Goal: Information Seeking & Learning: Learn about a topic

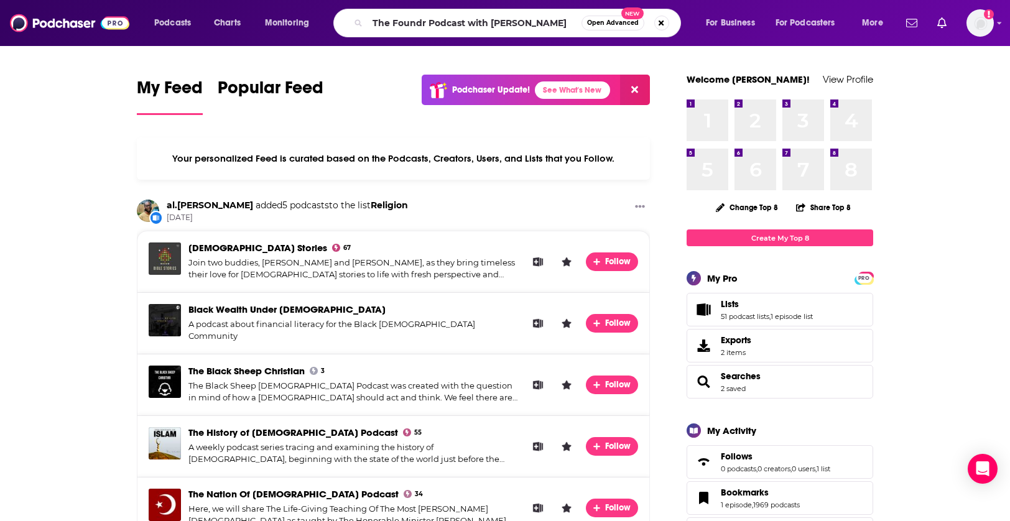
type input "The Foundr Podcast with [PERSON_NAME]"
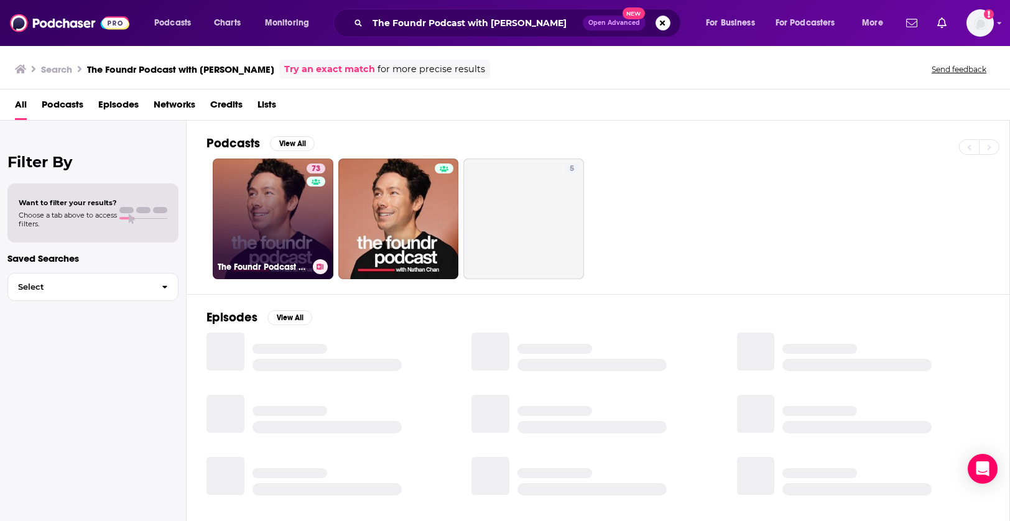
click at [258, 179] on link "73 The Foundr Podcast with [PERSON_NAME]" at bounding box center [273, 219] width 121 height 121
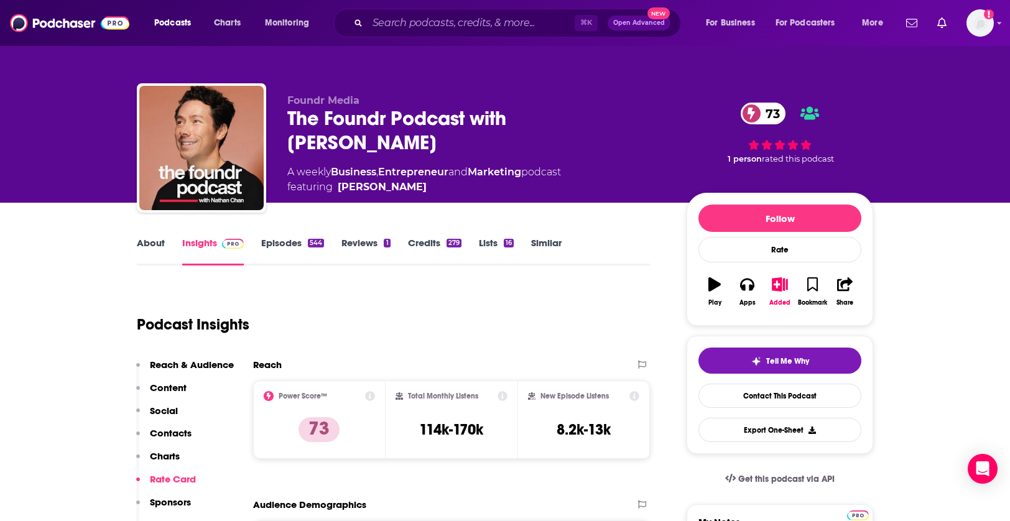
click at [285, 238] on link "Episodes 544" at bounding box center [292, 251] width 63 height 29
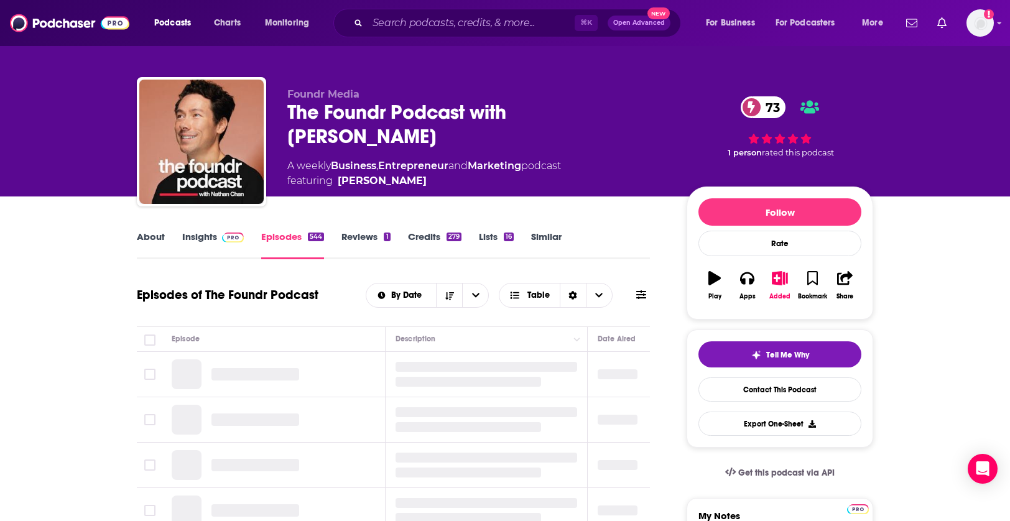
scroll to position [76, 0]
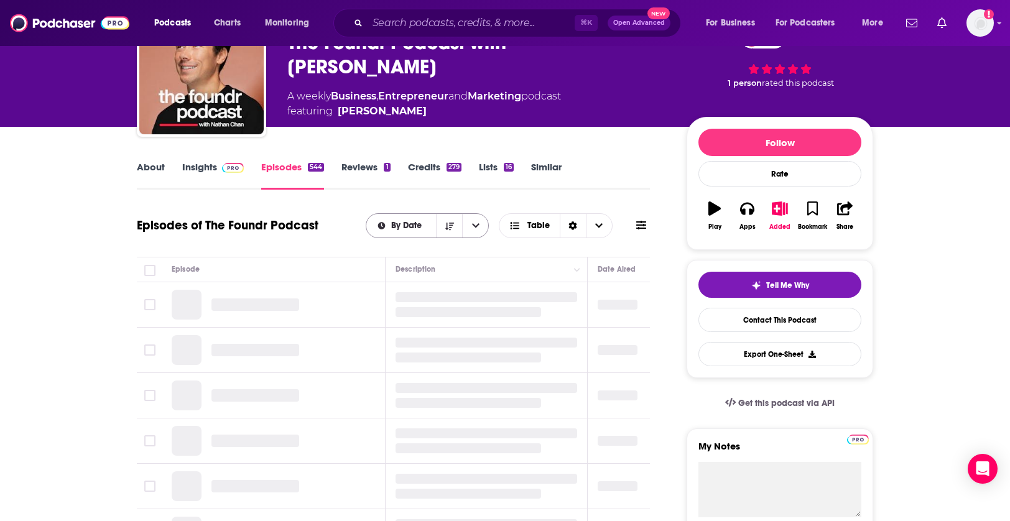
click at [429, 225] on span "By Date" at bounding box center [401, 225] width 70 height 9
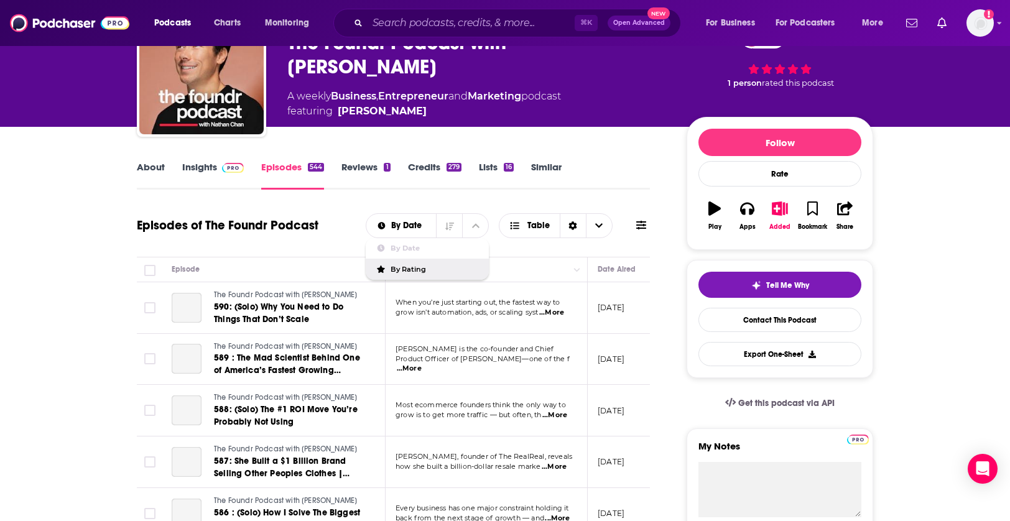
click at [422, 266] on span "By Rating" at bounding box center [435, 269] width 88 height 7
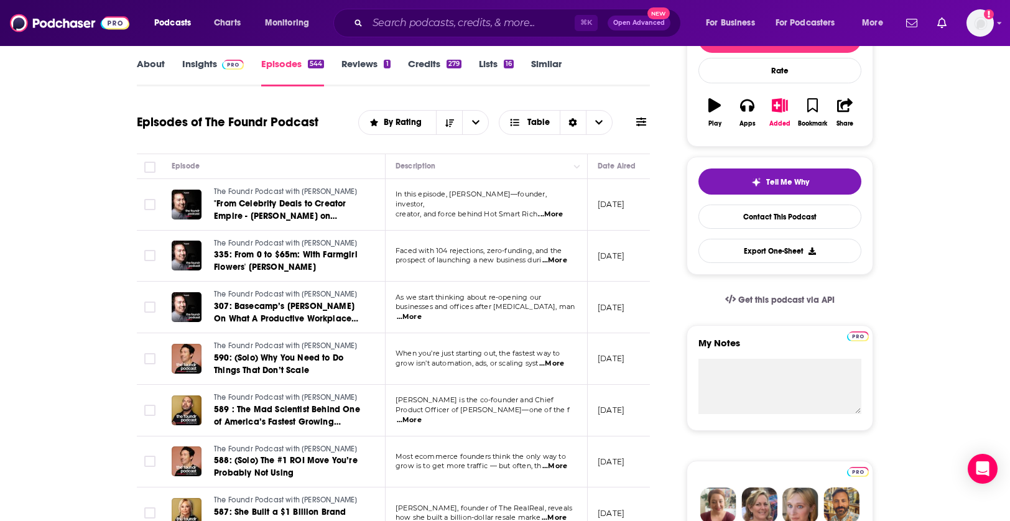
scroll to position [0, 34]
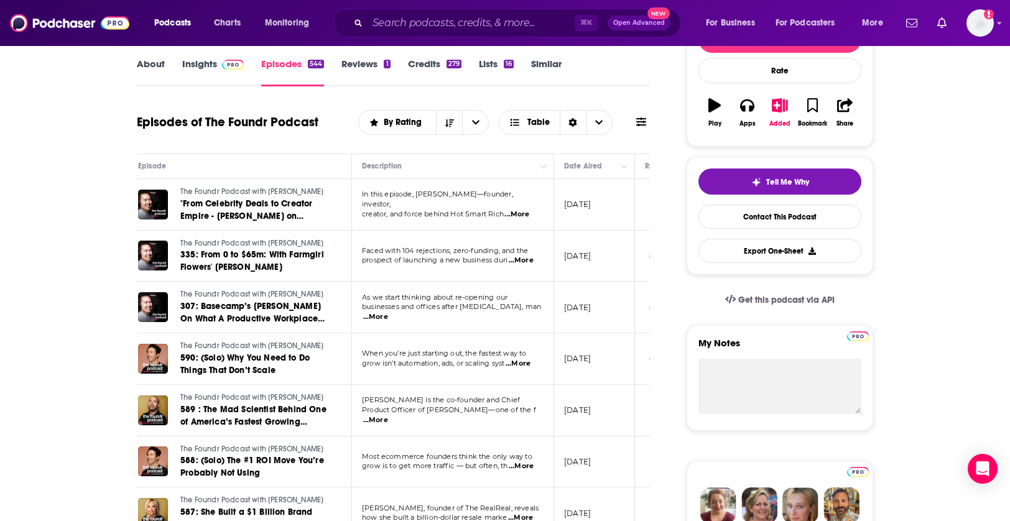
click at [523, 210] on span "...More" at bounding box center [517, 215] width 25 height 10
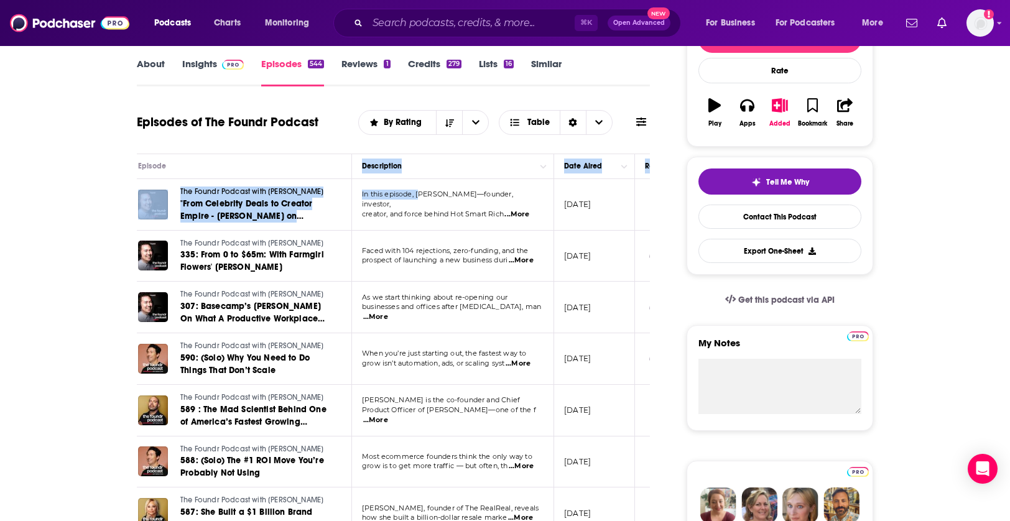
drag, startPoint x: 351, startPoint y: 172, endPoint x: 422, endPoint y: 201, distance: 77.3
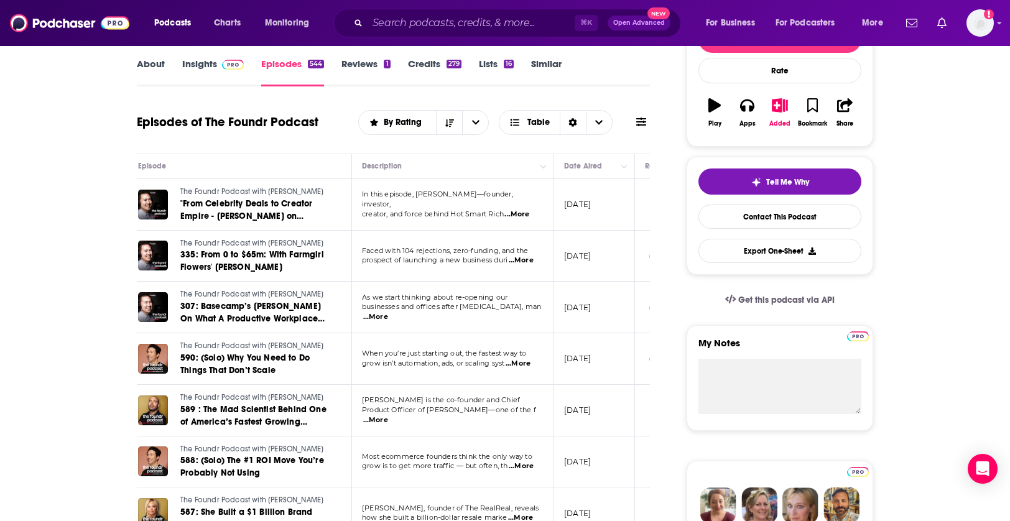
click at [443, 210] on span "creator, and force behind Hot Smart Rich" at bounding box center [433, 214] width 142 height 9
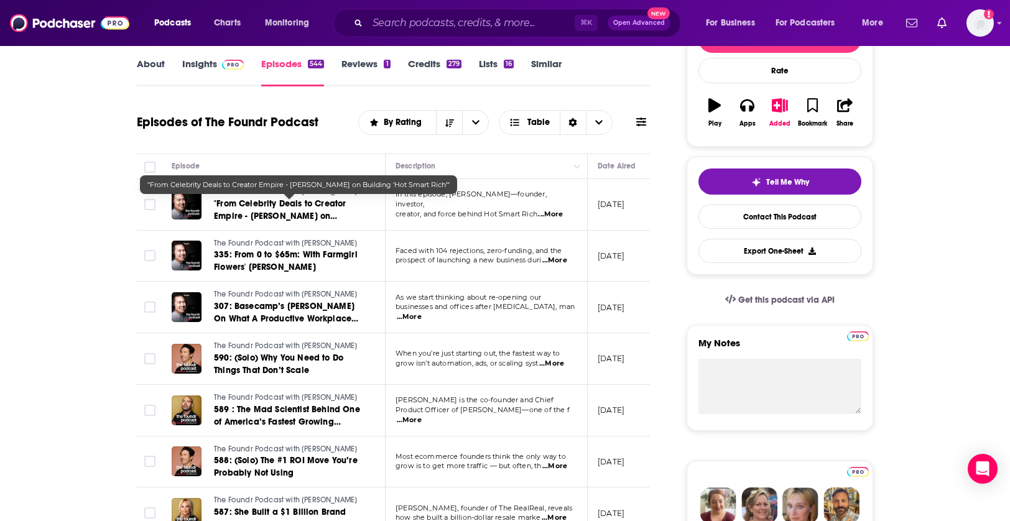
scroll to position [0, 0]
click at [294, 220] on span ""From Celebrity Deals to Creator Empire - [PERSON_NAME] on Building 'Hot Smart …" at bounding box center [280, 215] width 132 height 35
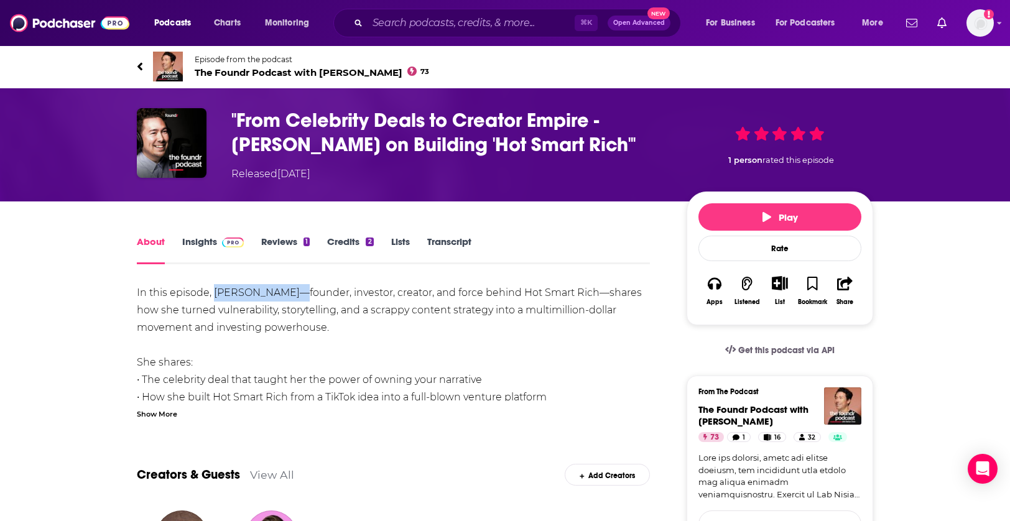
drag, startPoint x: 282, startPoint y: 289, endPoint x: 216, endPoint y: 291, distance: 66.6
copy div "[PERSON_NAME]"
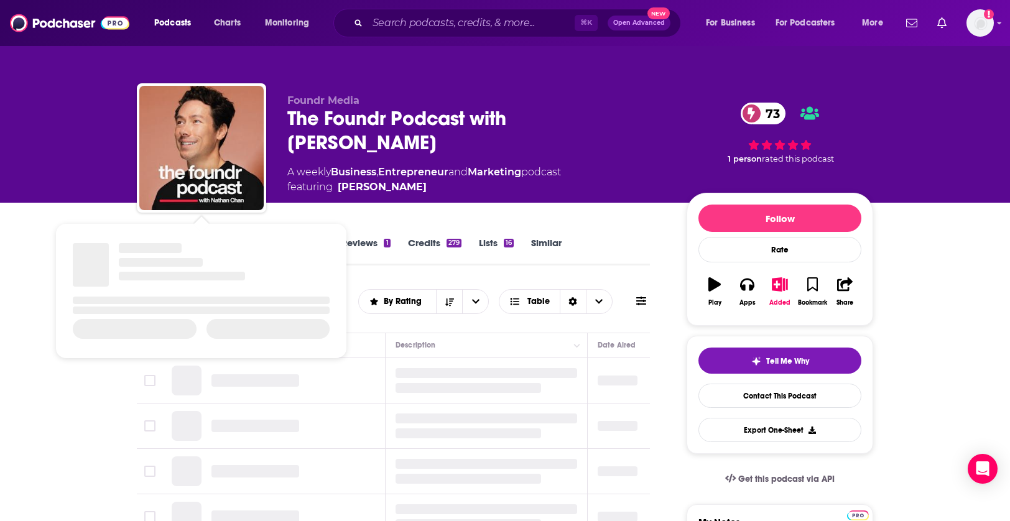
scroll to position [91, 0]
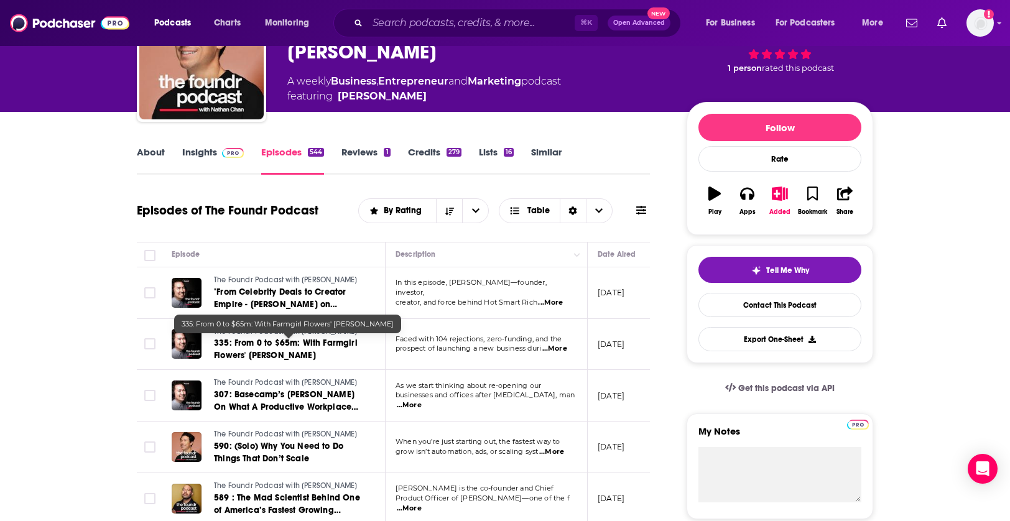
click at [334, 353] on link "335: From 0 to $65m: With Farmgirl Flowers' [PERSON_NAME]" at bounding box center [288, 349] width 149 height 25
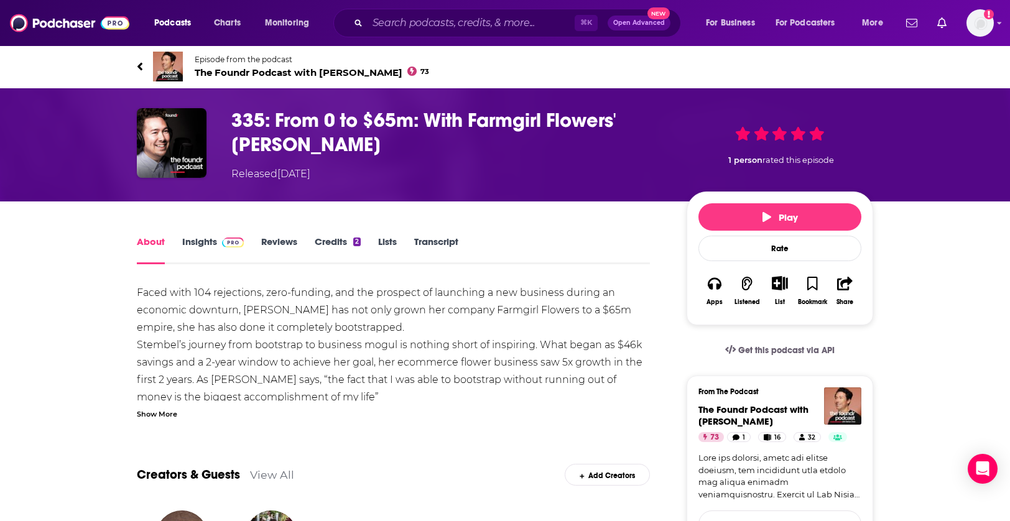
drag, startPoint x: 399, startPoint y: 140, endPoint x: 235, endPoint y: 153, distance: 164.2
click at [235, 153] on h1 "335: From 0 to $65m: With Farmgirl Flowers' [PERSON_NAME]" at bounding box center [449, 132] width 436 height 49
copy h1 "[PERSON_NAME]"
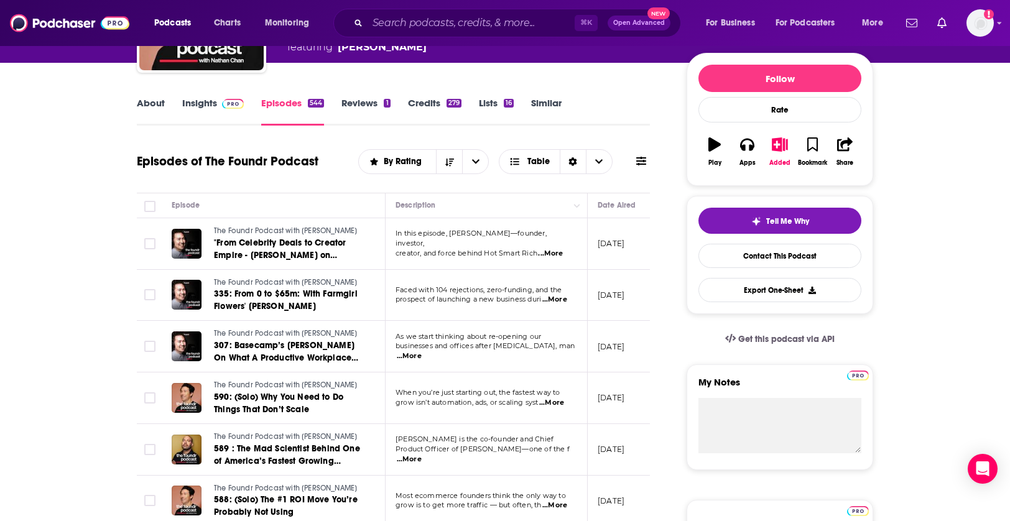
scroll to position [0, 1]
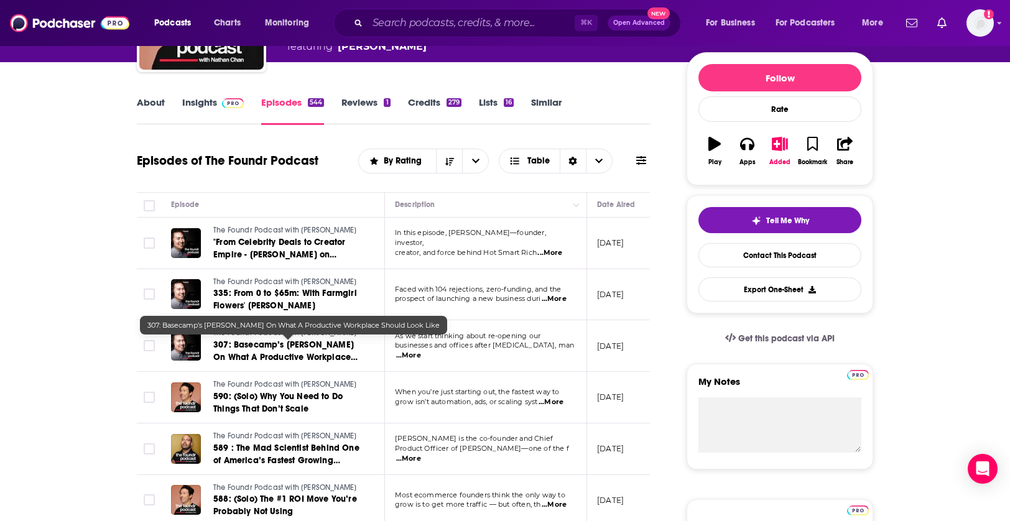
click at [306, 357] on span "307: Basecamp’s [PERSON_NAME] On What A Productive Workplace Should Look Like" at bounding box center [285, 357] width 144 height 35
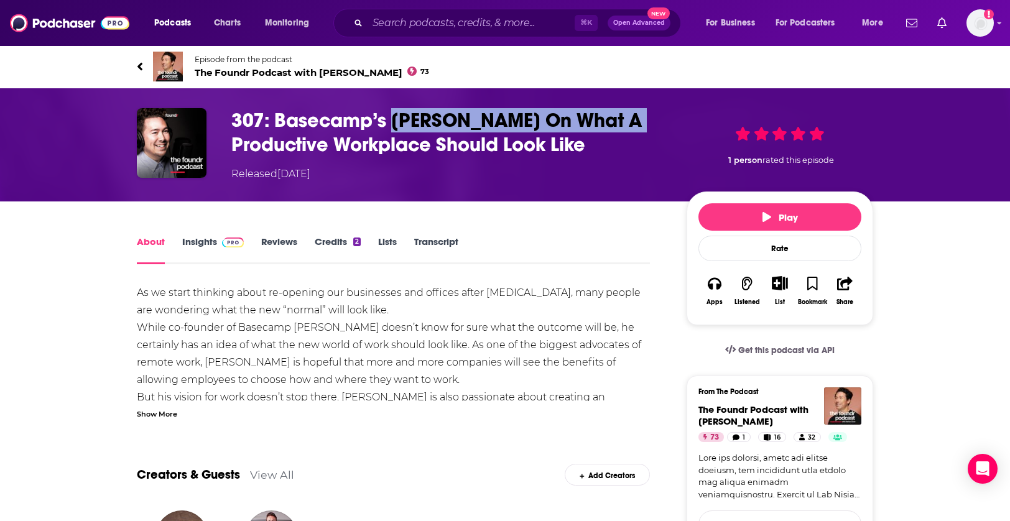
drag, startPoint x: 653, startPoint y: 119, endPoint x: 394, endPoint y: 121, distance: 258.8
click at [394, 121] on h1 "307: Basecamp’s [PERSON_NAME] On What A Productive Workplace Should Look Like" at bounding box center [449, 132] width 436 height 49
copy h1 "[PERSON_NAME]"
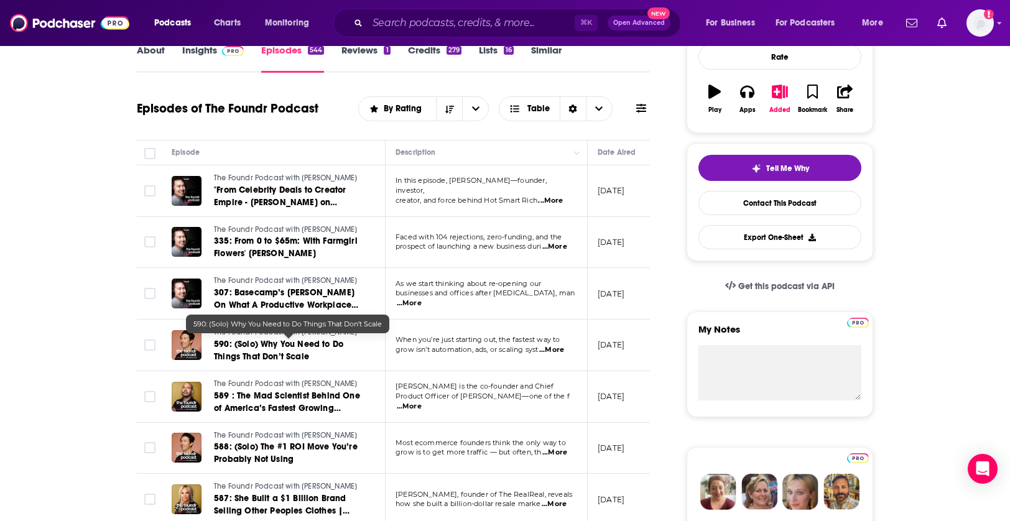
scroll to position [194, 0]
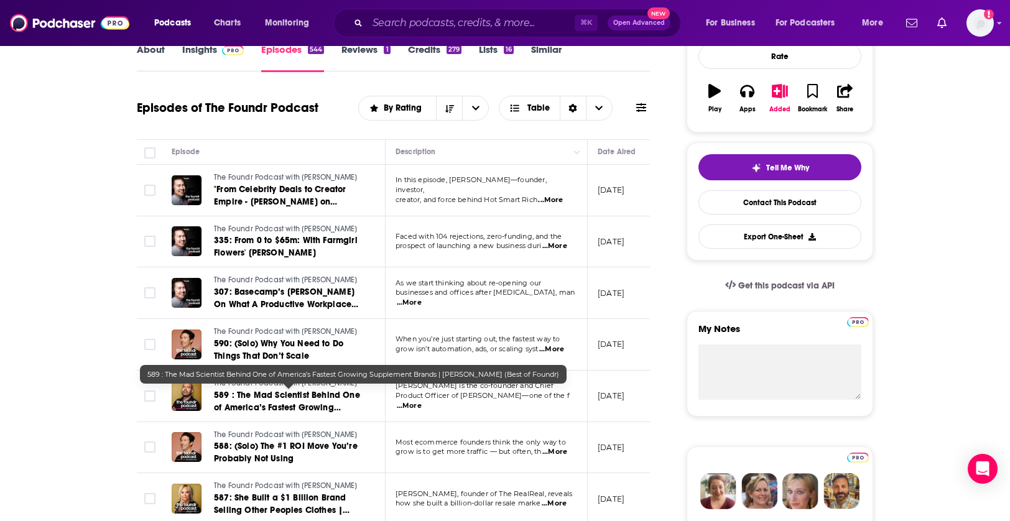
click at [287, 404] on span "589 : The Mad Scientist Behind One of America’s Fastest Growing Supplement Bran…" at bounding box center [287, 414] width 146 height 48
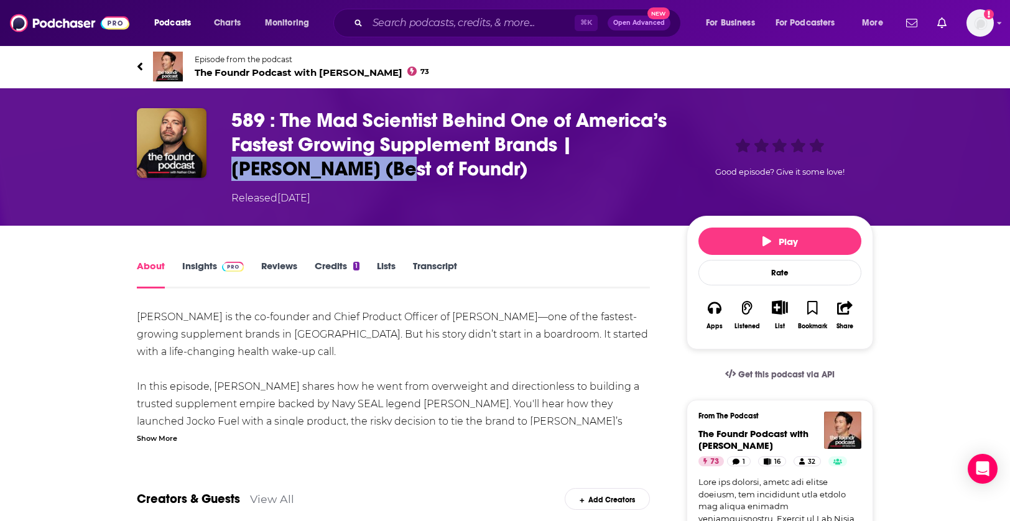
drag, startPoint x: 243, startPoint y: 171, endPoint x: 381, endPoint y: 176, distance: 138.2
click at [381, 176] on h1 "589 : The Mad Scientist Behind One of America’s Fastest Growing Supplement Bran…" at bounding box center [449, 144] width 436 height 73
copy h1 "[PERSON_NAME]"
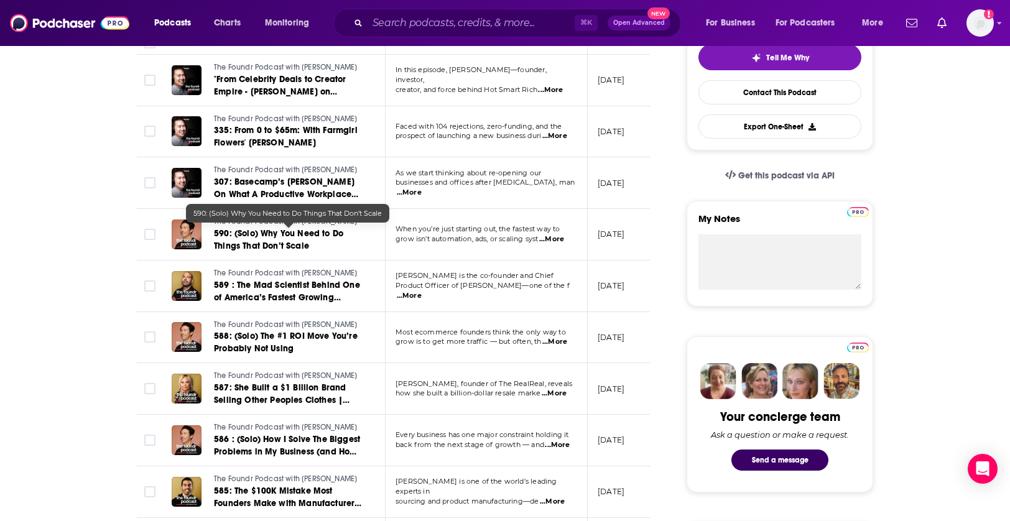
scroll to position [311, 0]
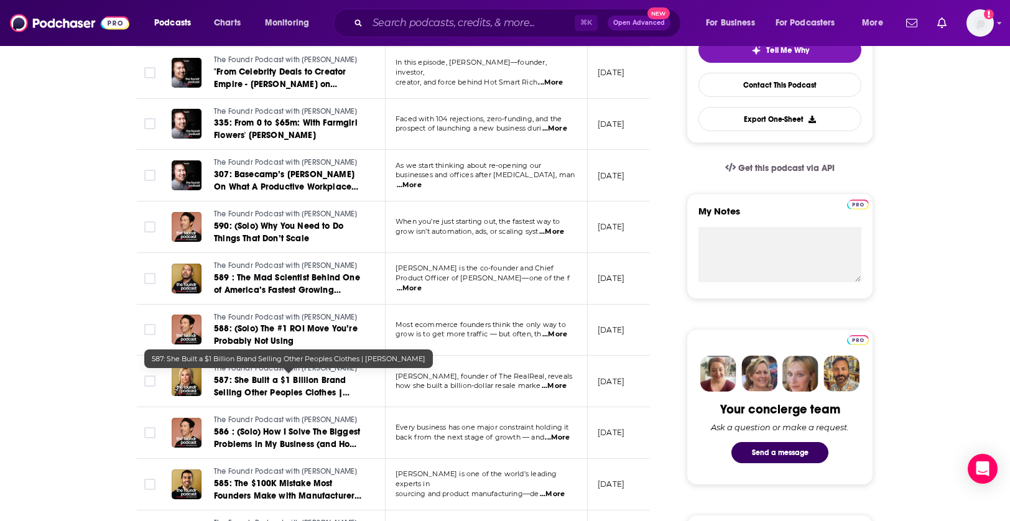
click at [269, 384] on link "587: She Built a $1 Billion Brand Selling Other Peoples Clothes | [PERSON_NAME]" at bounding box center [288, 387] width 149 height 25
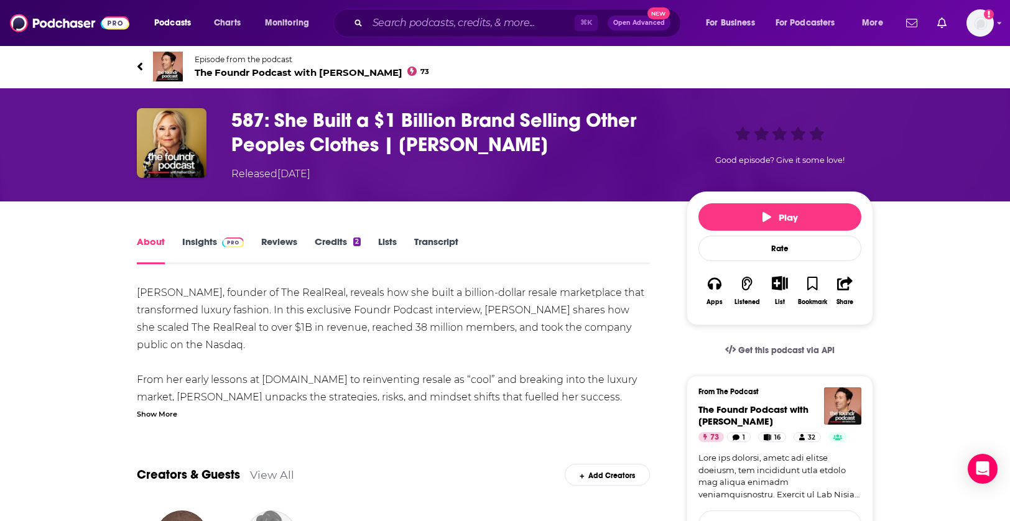
drag, startPoint x: 540, startPoint y: 139, endPoint x: 411, endPoint y: 141, distance: 128.8
click at [411, 141] on h1 "587: She Built a $1 Billion Brand Selling Other Peoples Clothes | [PERSON_NAME]" at bounding box center [449, 132] width 436 height 49
click at [511, 136] on h1 "587: She Built a $1 Billion Brand Selling Other Peoples Clothes | [PERSON_NAME]" at bounding box center [449, 132] width 436 height 49
drag, startPoint x: 563, startPoint y: 147, endPoint x: 403, endPoint y: 149, distance: 159.9
click at [403, 149] on h1 "587: She Built a $1 Billion Brand Selling Other Peoples Clothes | [PERSON_NAME]" at bounding box center [449, 132] width 436 height 49
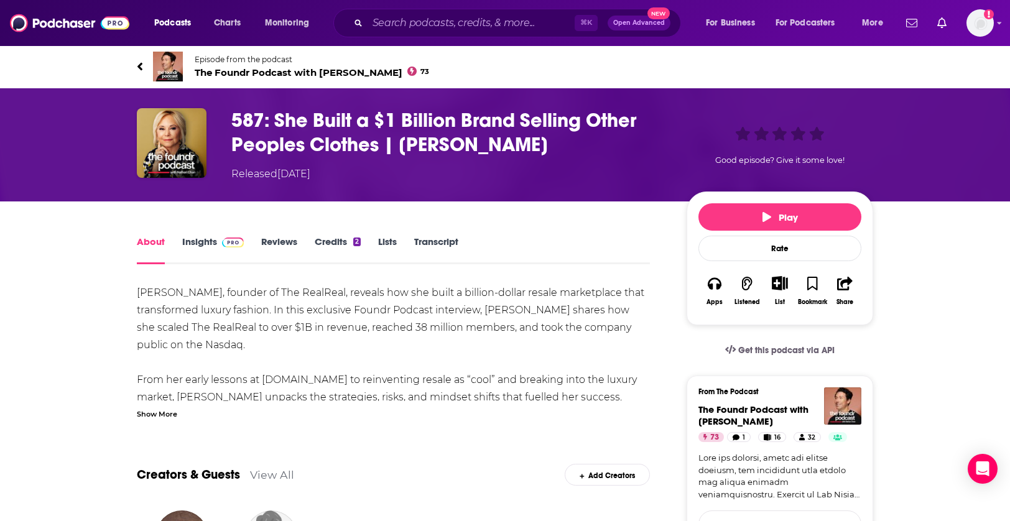
copy h1 "[PERSON_NAME]"
drag, startPoint x: 393, startPoint y: 144, endPoint x: 548, endPoint y: 151, distance: 154.5
click at [548, 151] on h1 "587: She Built a $1 Billion Brand Selling Other Peoples Clothes | [PERSON_NAME]" at bounding box center [449, 132] width 436 height 49
copy h1 "[PERSON_NAME]"
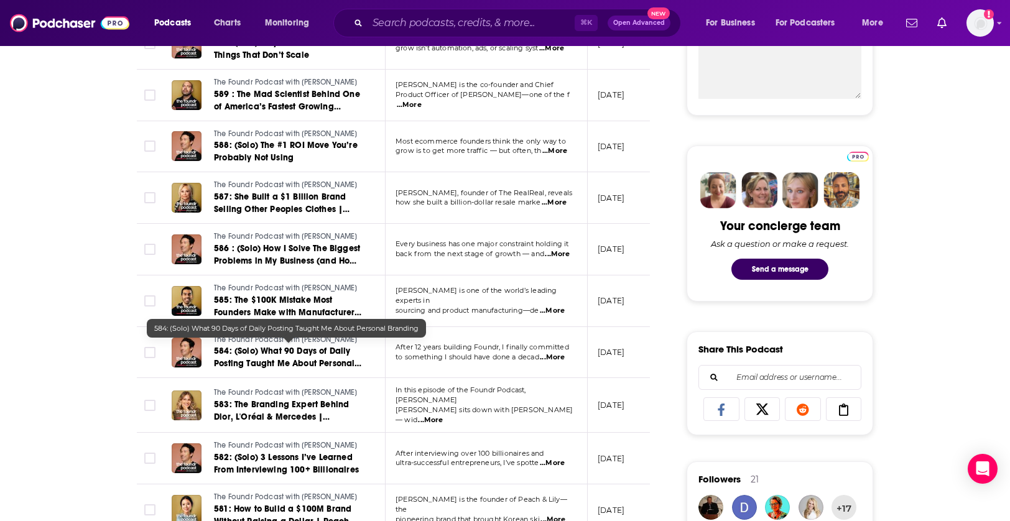
scroll to position [630, 0]
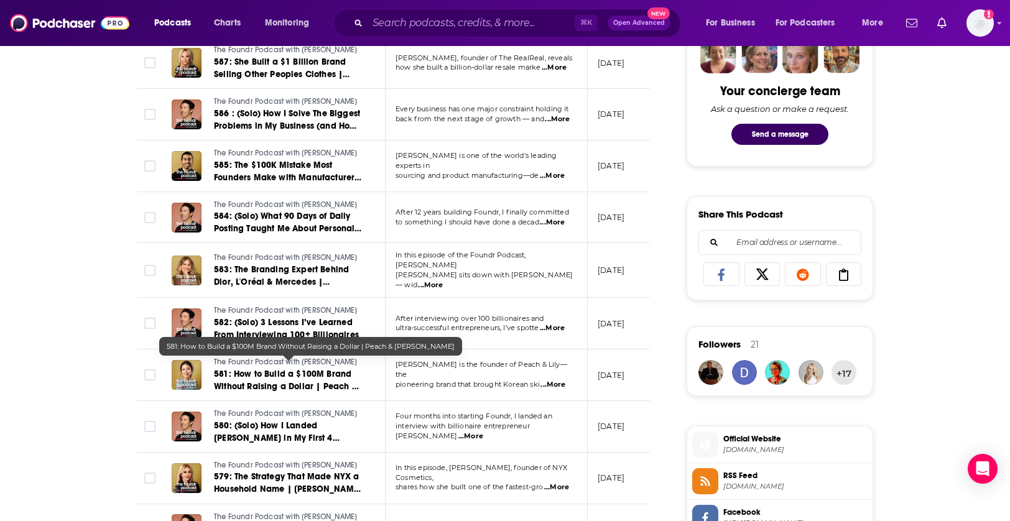
click at [290, 373] on span "581: How to Build a $100M Brand Without Raising a Dollar | Peach & [PERSON_NAME]" at bounding box center [286, 386] width 145 height 35
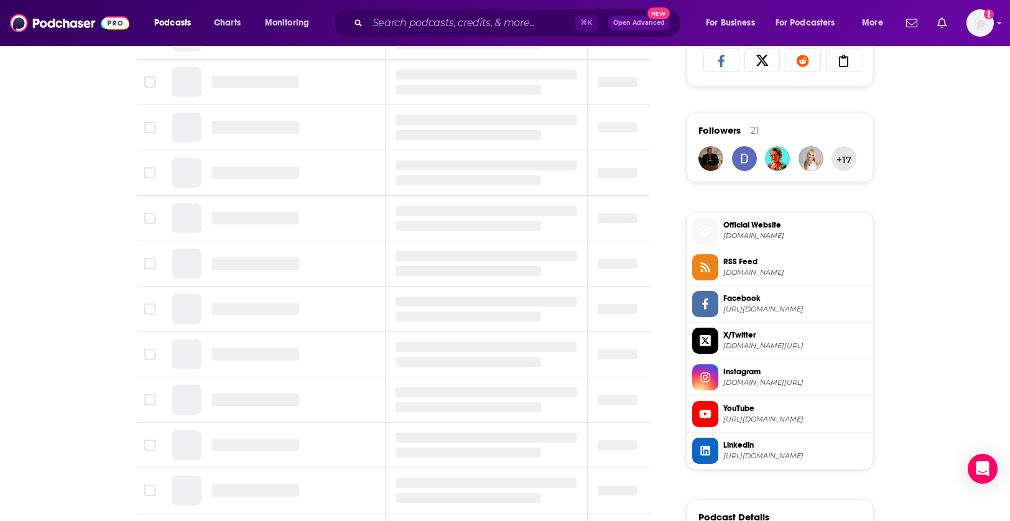
scroll to position [886, 0]
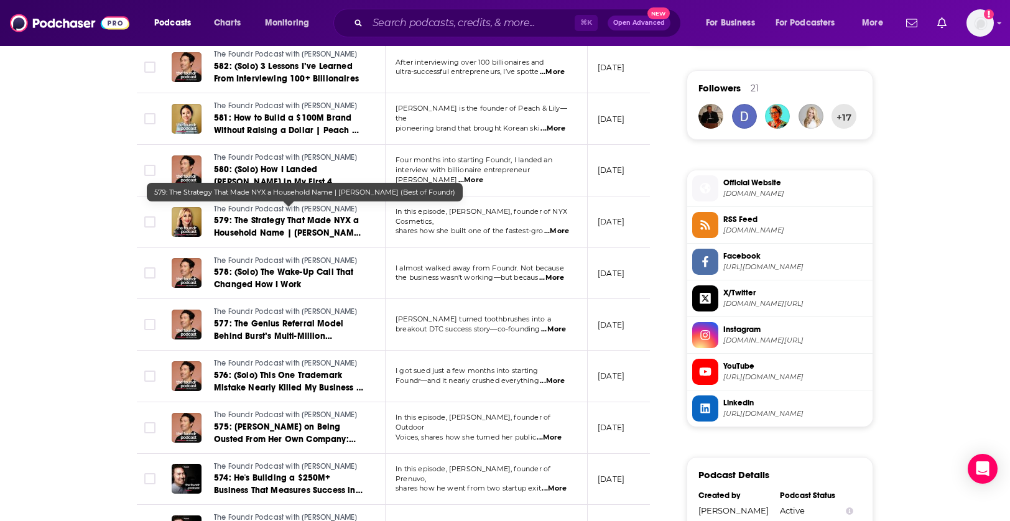
click at [276, 224] on span "579: The Strategy That Made NYX a Household Name | [PERSON_NAME] (Best of Found…" at bounding box center [287, 232] width 147 height 35
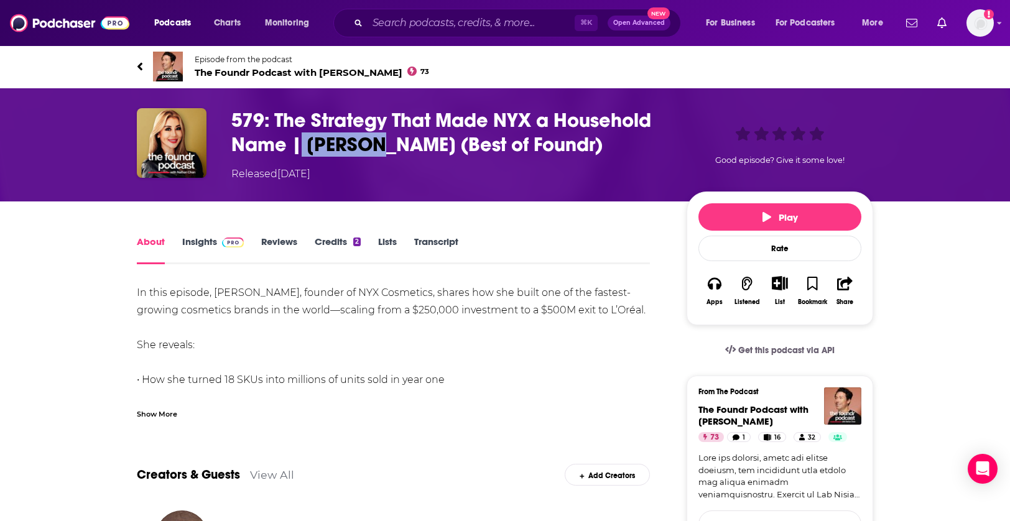
drag, startPoint x: 304, startPoint y: 142, endPoint x: 366, endPoint y: 147, distance: 62.4
click at [366, 147] on h1 "579: The Strategy That Made NYX a Household Name | [PERSON_NAME] (Best of Found…" at bounding box center [449, 132] width 436 height 49
copy h1 "[PERSON_NAME]"
click at [136, 63] on div "Episode from the podcast The Foundr Podcast with [PERSON_NAME] 73 Next Episode" at bounding box center [505, 67] width 755 height 50
click at [140, 69] on icon at bounding box center [140, 66] width 5 height 8
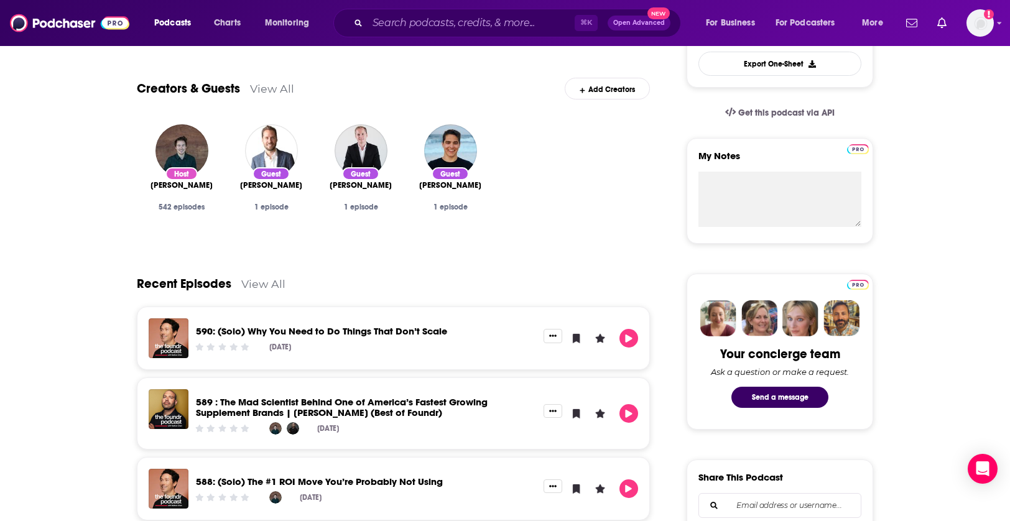
scroll to position [246, 0]
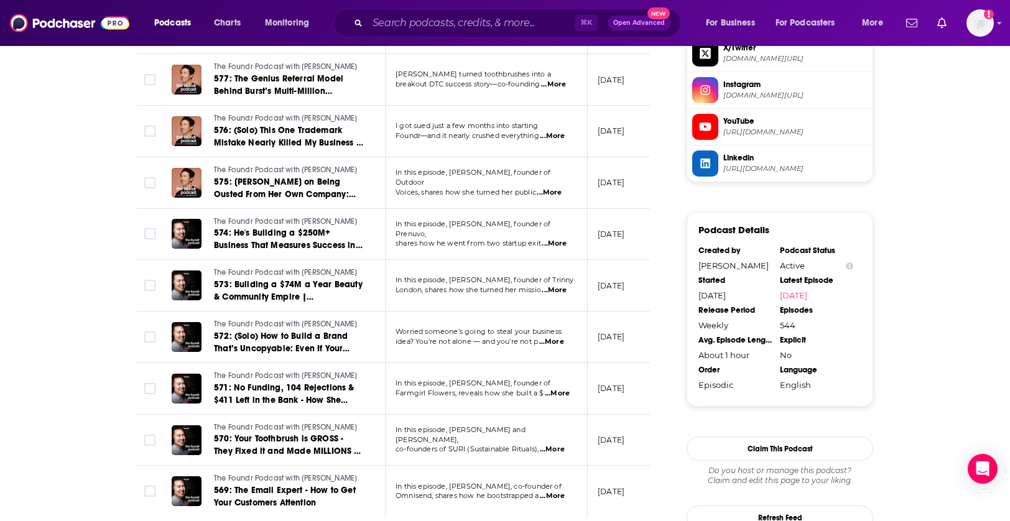
scroll to position [1158, 0]
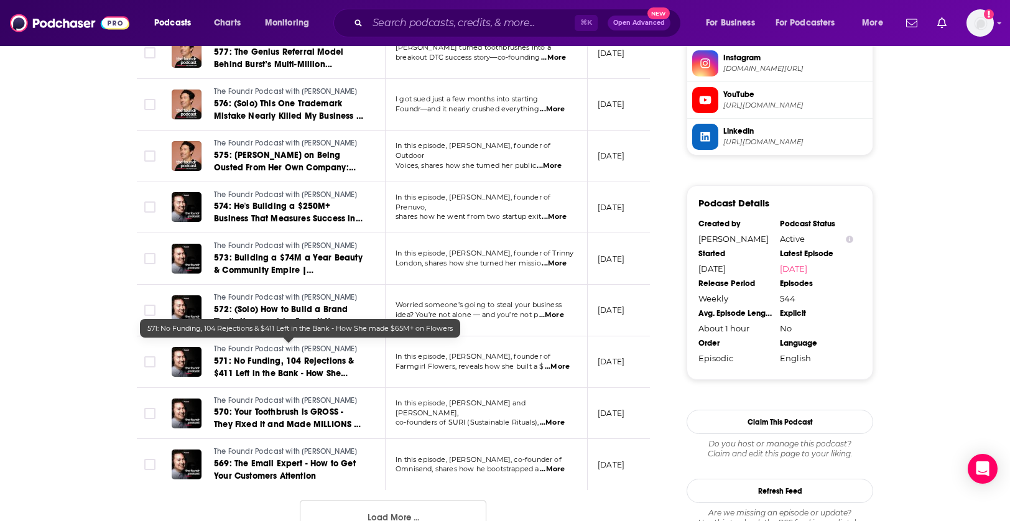
click at [306, 356] on span "571: No Funding, 104 Rejections & $411 Left in the Bank - How She made $65M+ on…" at bounding box center [284, 373] width 141 height 35
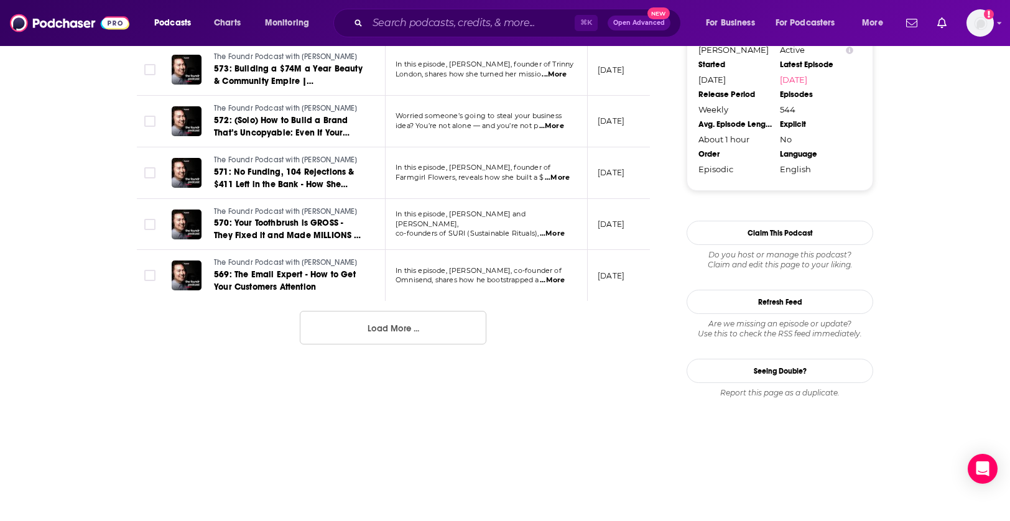
scroll to position [1347, 0]
click at [286, 269] on span "569: The Email Expert - How to Get Your Customers Attention" at bounding box center [285, 280] width 142 height 23
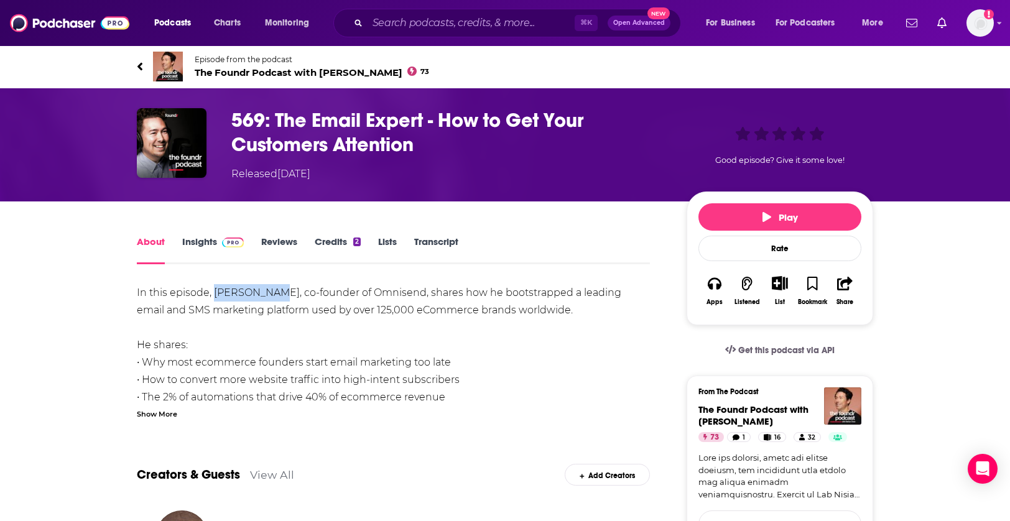
drag, startPoint x: 214, startPoint y: 291, endPoint x: 263, endPoint y: 292, distance: 48.6
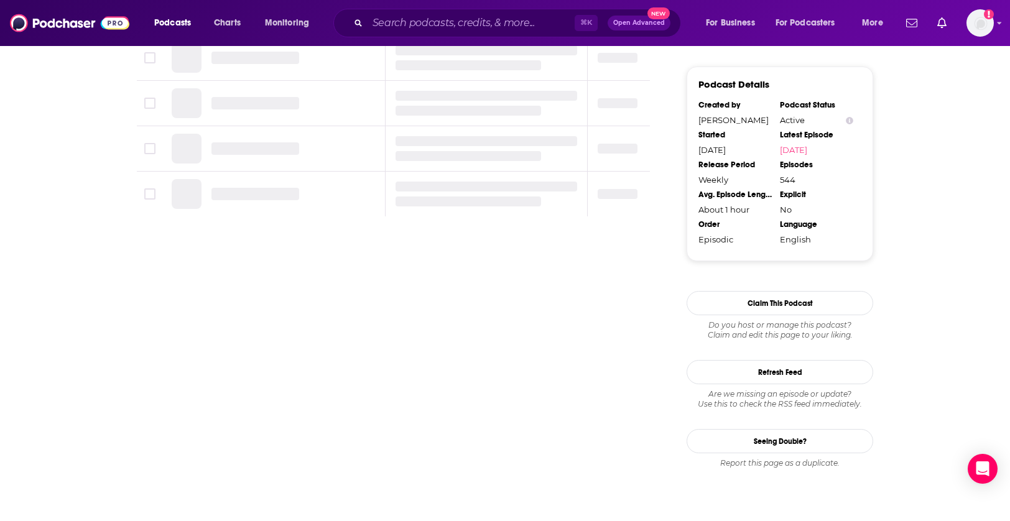
scroll to position [1312, 0]
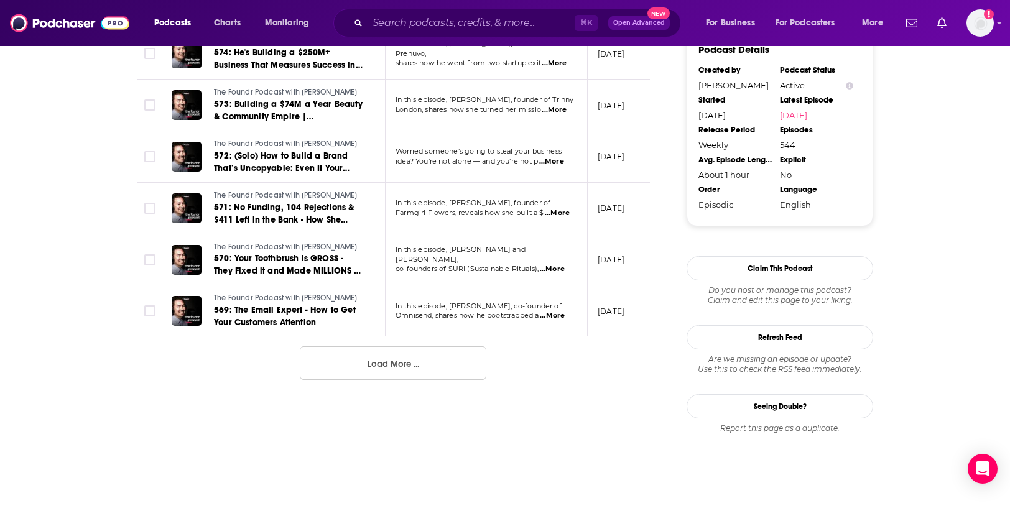
click at [366, 347] on button "Load More ..." at bounding box center [393, 364] width 187 height 34
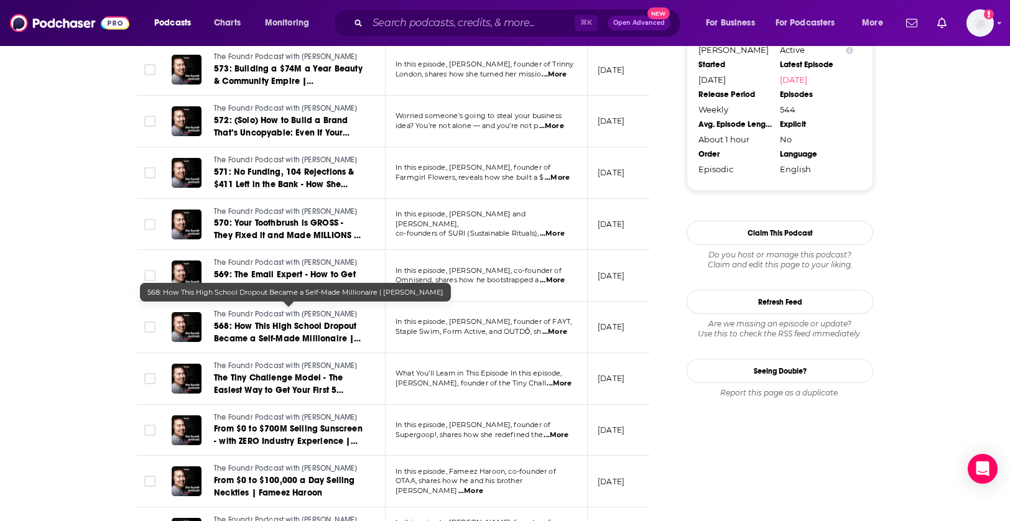
scroll to position [1394, 0]
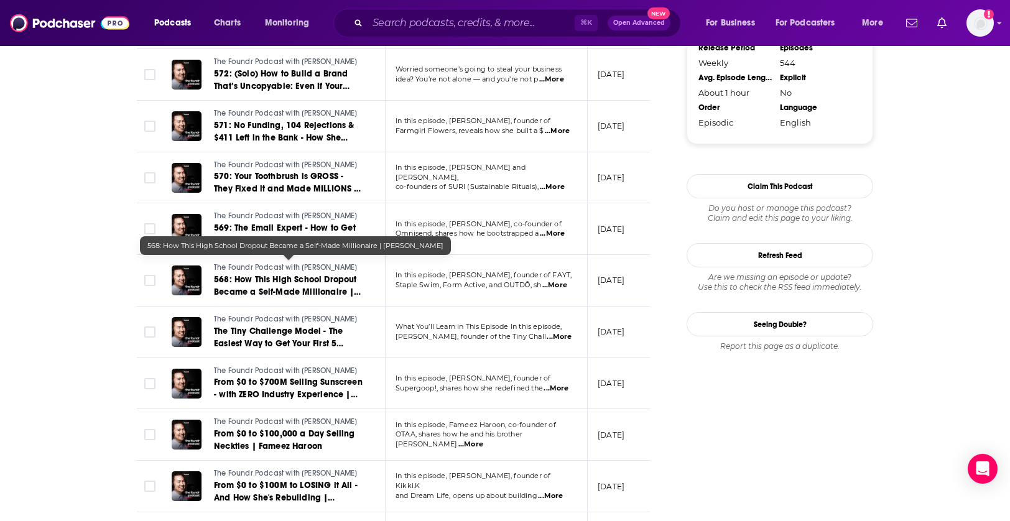
click at [326, 274] on span "568: How This High School Dropout Became a Self-Made Millionaire | [PERSON_NAME]" at bounding box center [287, 291] width 147 height 35
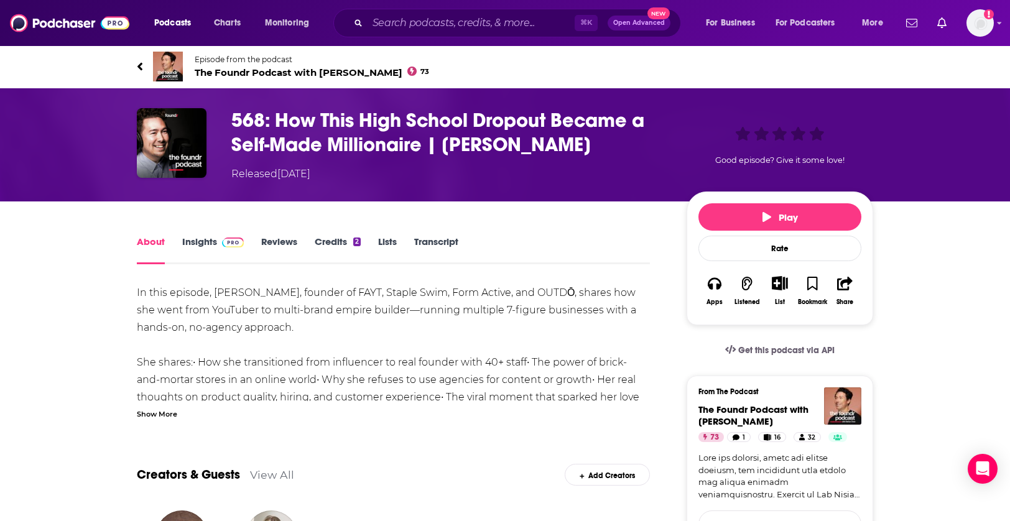
drag, startPoint x: 443, startPoint y: 146, endPoint x: 597, endPoint y: 145, distance: 154.3
click at [597, 145] on h1 "568: How This High School Dropout Became a Self-Made Millionaire | [PERSON_NAME]" at bounding box center [449, 132] width 436 height 49
copy h1 "[PERSON_NAME]"
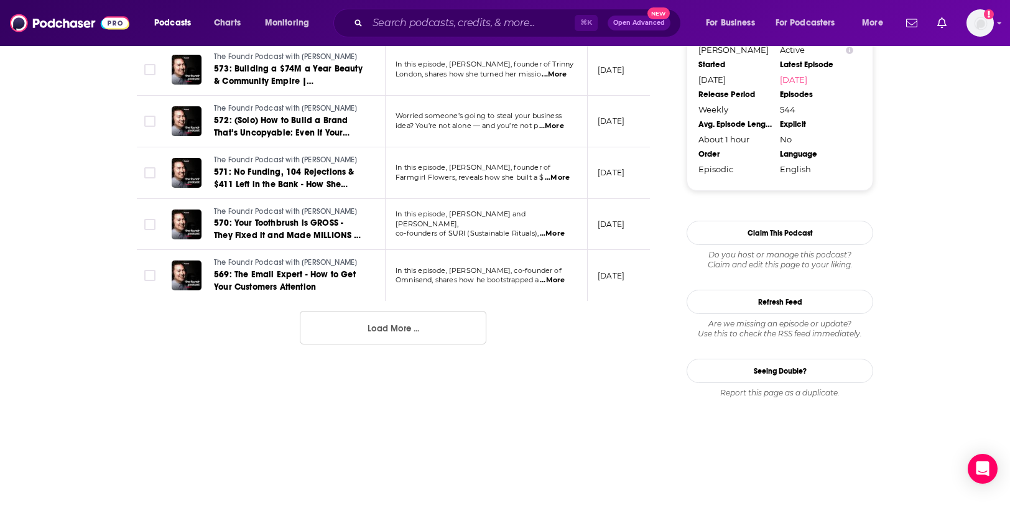
scroll to position [1347, 0]
click at [366, 319] on button "Load More ..." at bounding box center [393, 328] width 187 height 34
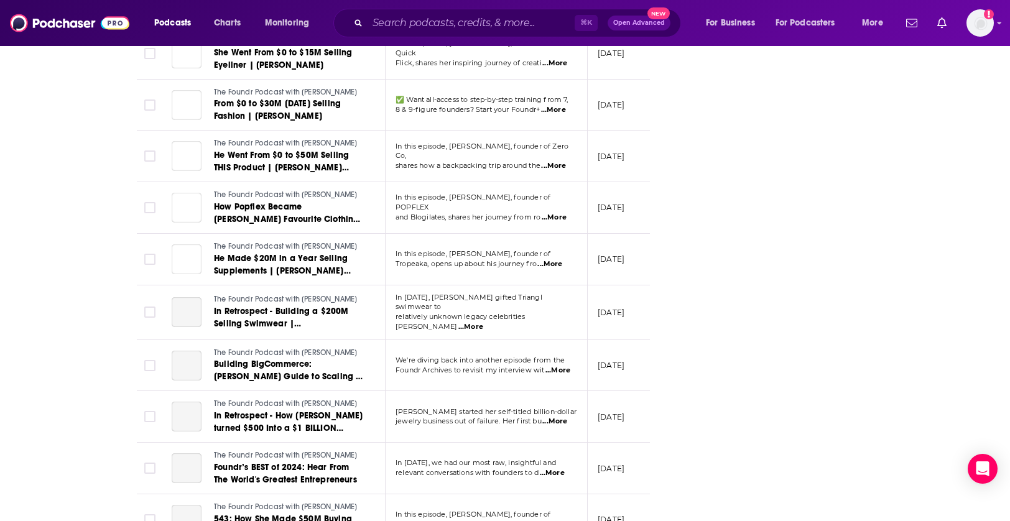
scroll to position [2452, 0]
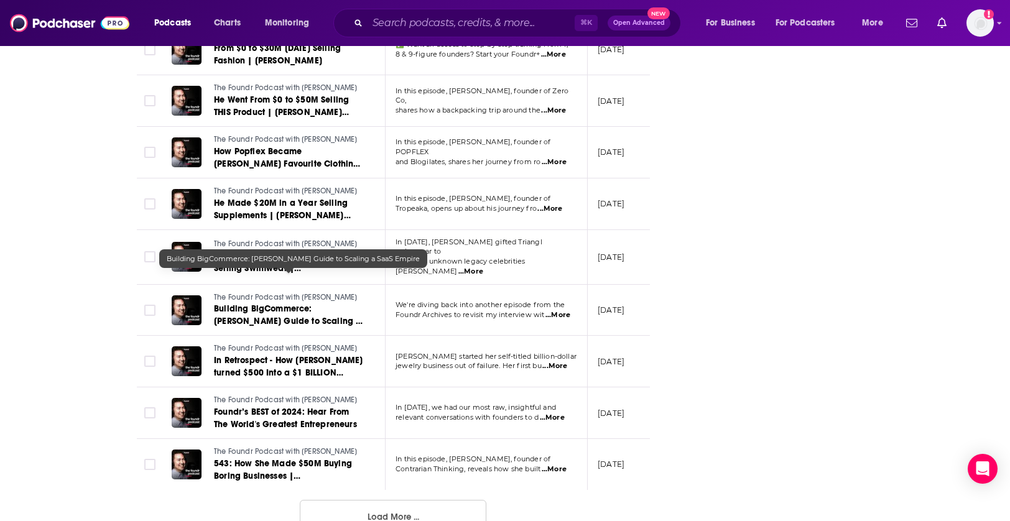
drag, startPoint x: 276, startPoint y: 296, endPoint x: 259, endPoint y: 315, distance: 25.6
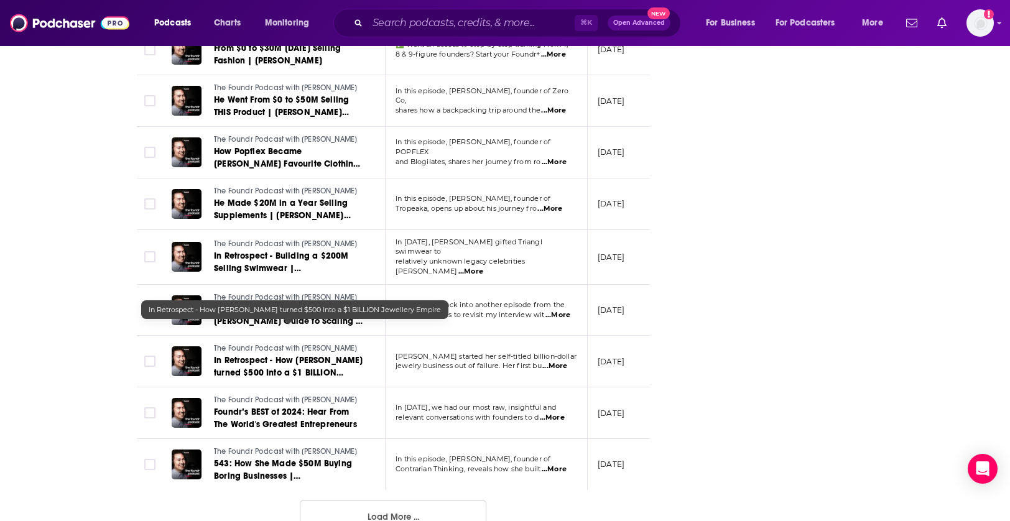
click at [275, 352] on td "The Foundr Podcast with [PERSON_NAME] In Retrospect - How [PERSON_NAME] turned …" at bounding box center [274, 362] width 224 height 52
click at [247, 355] on link "In Retrospect - How [PERSON_NAME] turned $500 Into a $1 BILLION Jewellery Empire" at bounding box center [288, 367] width 149 height 25
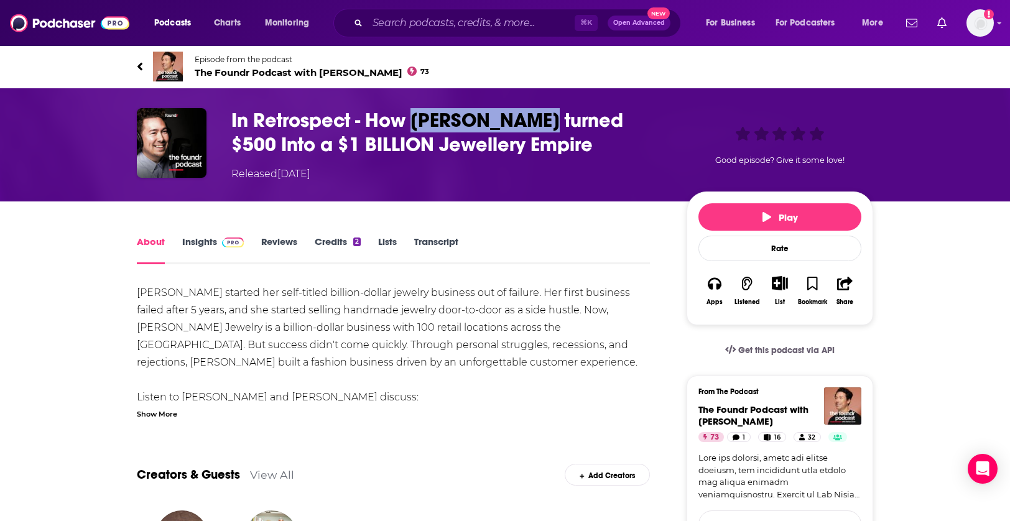
drag, startPoint x: 415, startPoint y: 118, endPoint x: 531, endPoint y: 122, distance: 115.8
click at [531, 122] on h1 "In Retrospect - How [PERSON_NAME] turned $500 Into a $1 BILLION Jewellery Empire" at bounding box center [449, 132] width 436 height 49
copy h1 "[PERSON_NAME]"
click at [505, 0] on div "Podcasts Charts Monitoring ⌘ K Open Advanced New For Business For Podcasters Mo…" at bounding box center [505, 23] width 1010 height 46
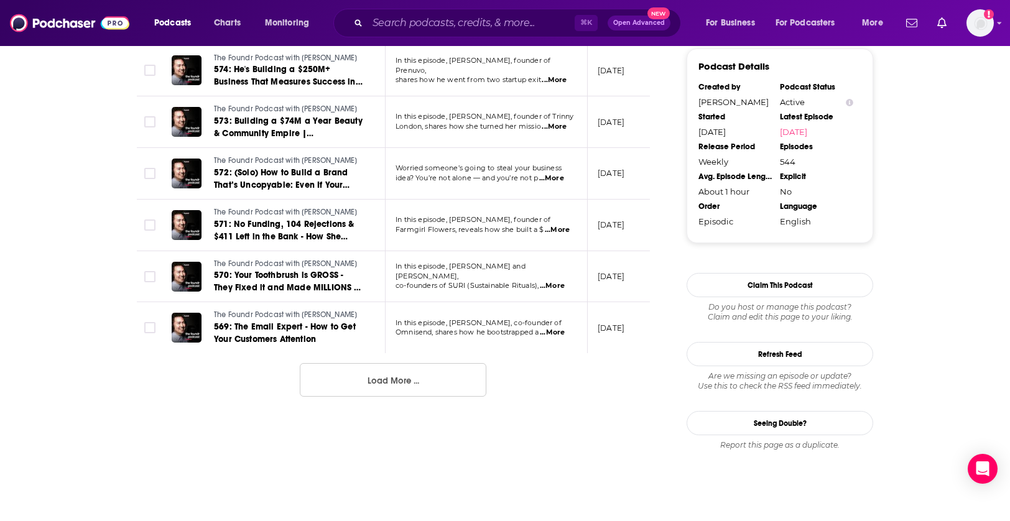
scroll to position [1309, 0]
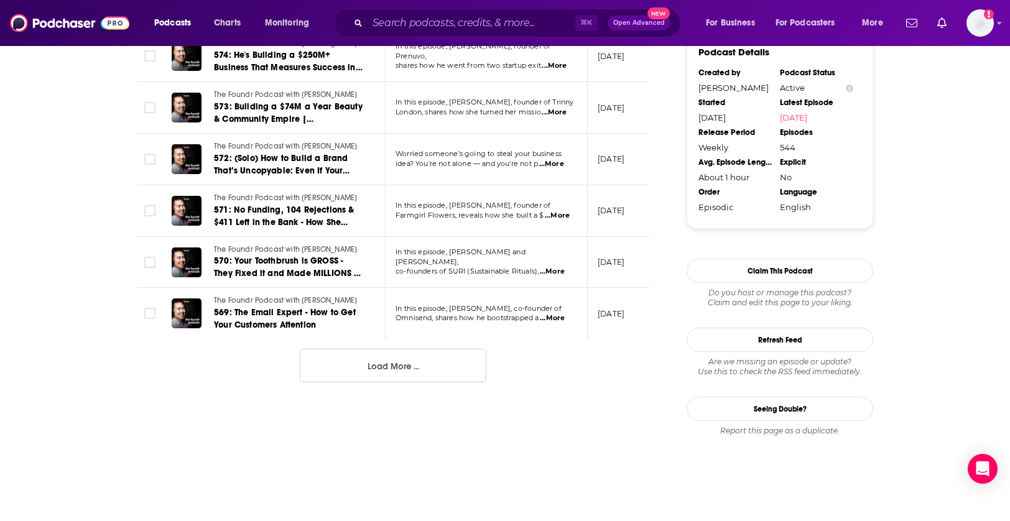
click at [344, 360] on button "Load More ..." at bounding box center [393, 366] width 187 height 34
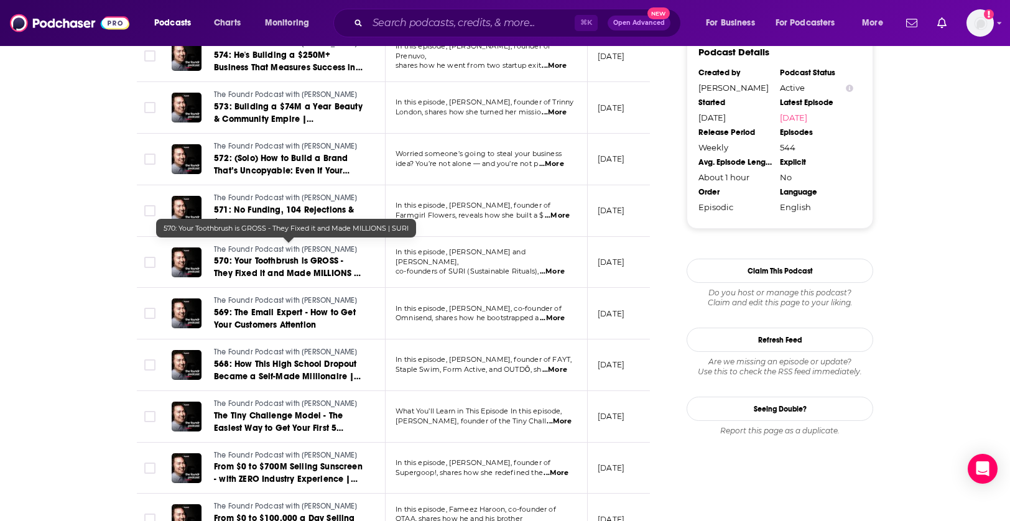
click at [283, 260] on span "570: Your Toothbrush is GROSS - They Fixed it and Made MILLIONS | SURI" at bounding box center [287, 273] width 147 height 35
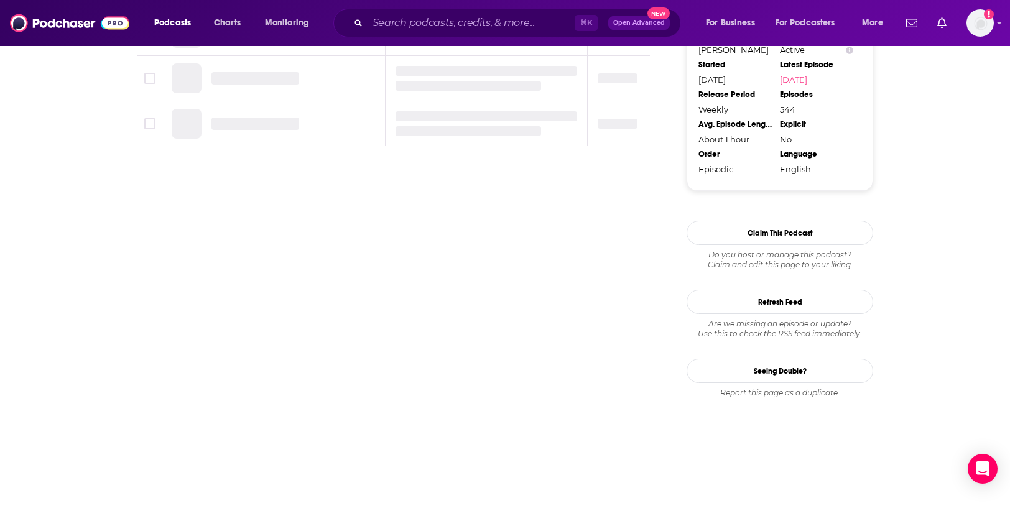
scroll to position [1347, 0]
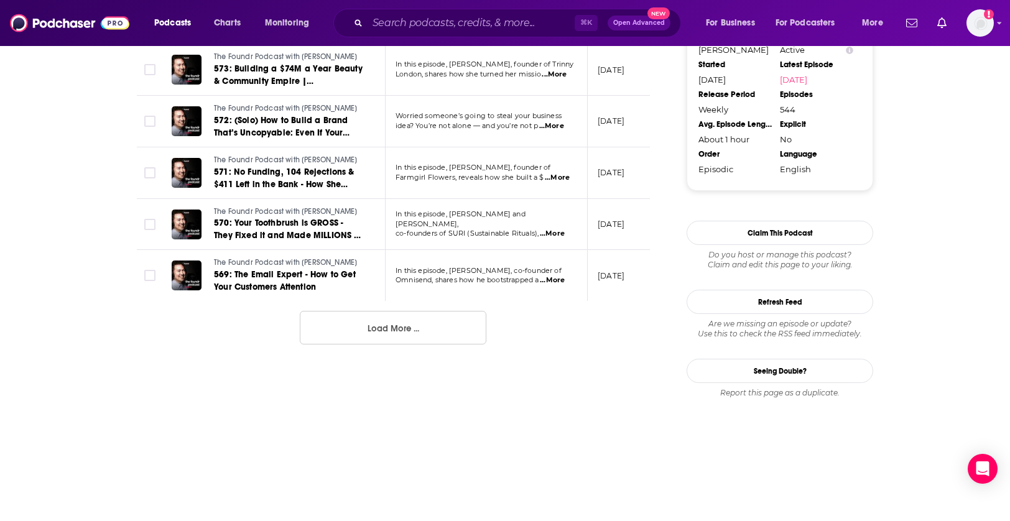
click at [360, 330] on button "Load More ..." at bounding box center [393, 328] width 187 height 34
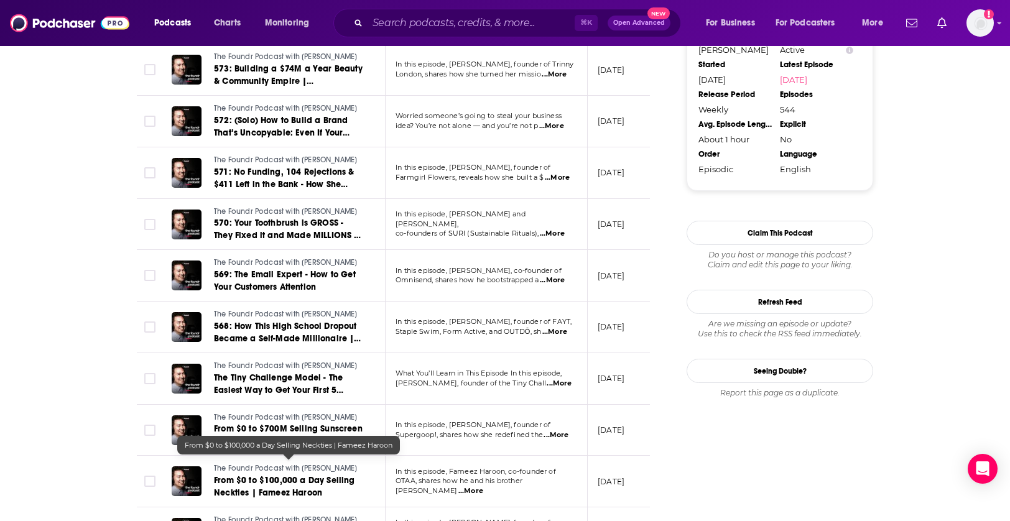
click at [282, 475] on span "From $0 to $100,000 a Day Selling Neckties | Fameez Haroon" at bounding box center [284, 486] width 141 height 23
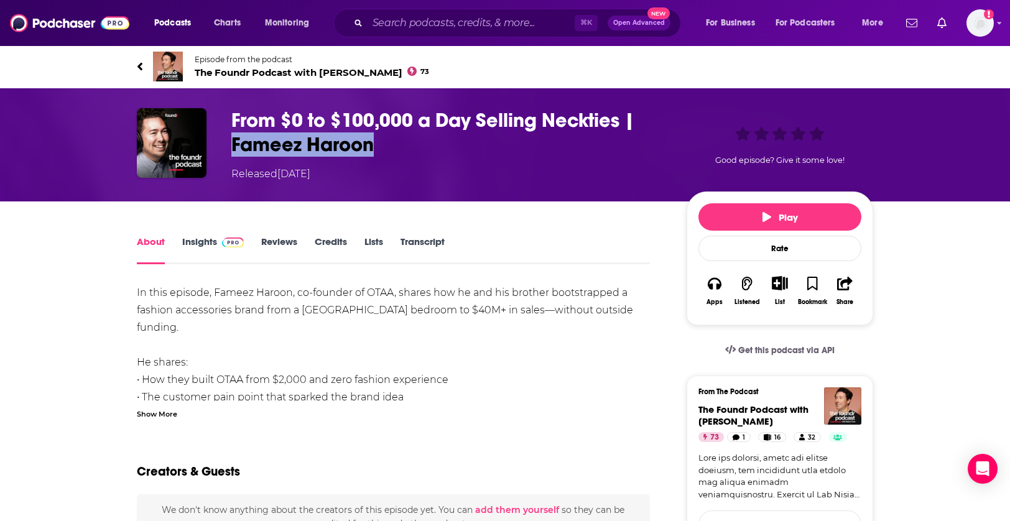
drag, startPoint x: 380, startPoint y: 150, endPoint x: 232, endPoint y: 148, distance: 148.1
click at [232, 148] on h1 "From $0 to $100,000 a Day Selling Neckties | Fameez Haroon" at bounding box center [449, 132] width 436 height 49
copy h1 "Fameez Haroon"
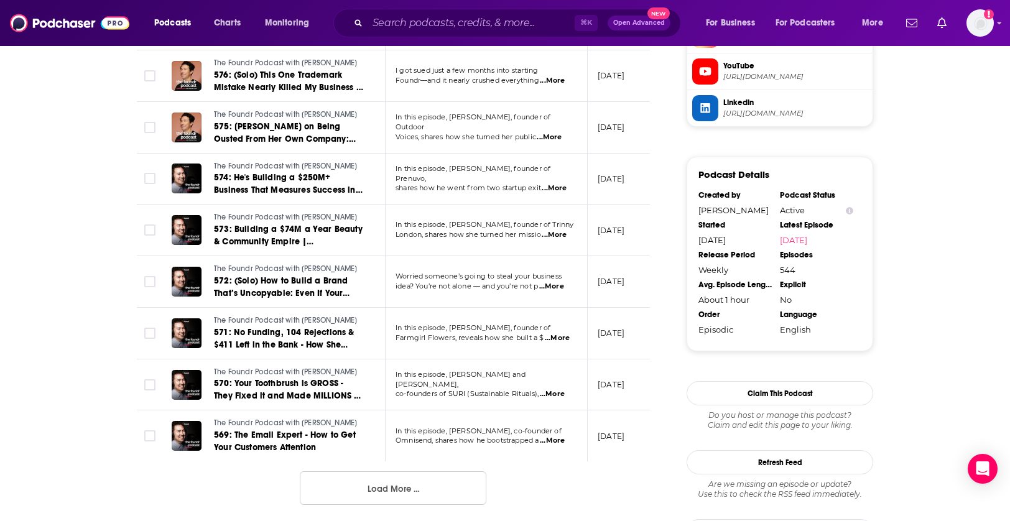
scroll to position [1257, 0]
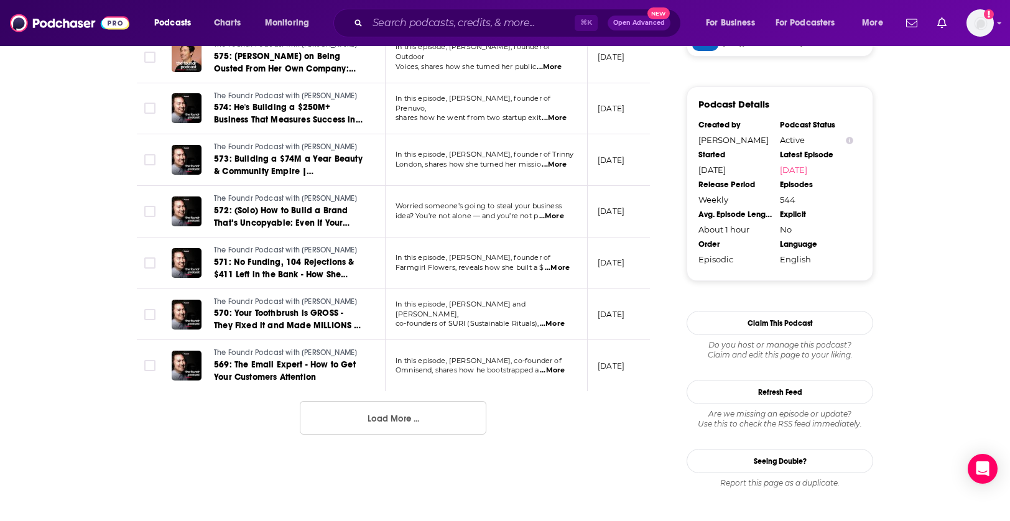
click at [387, 402] on button "Load More ..." at bounding box center [393, 418] width 187 height 34
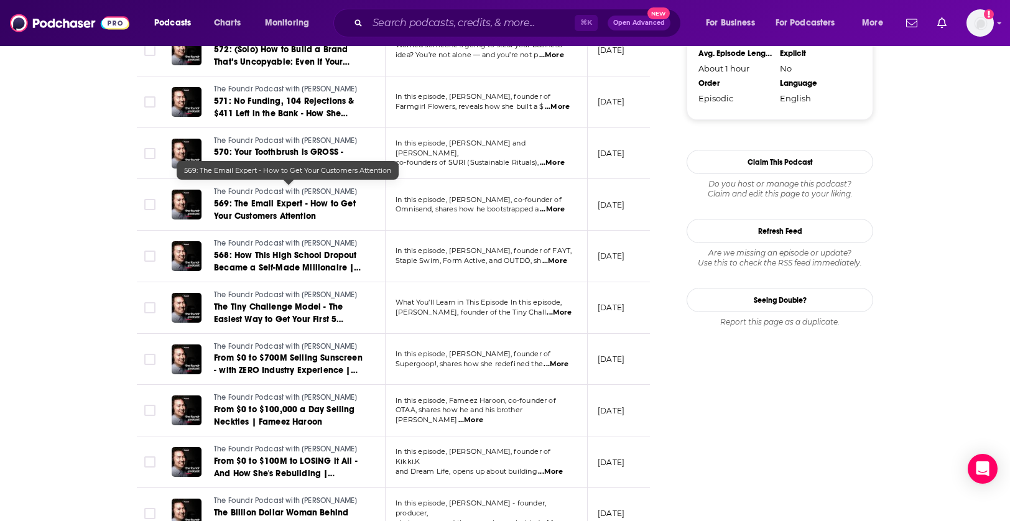
scroll to position [1434, 0]
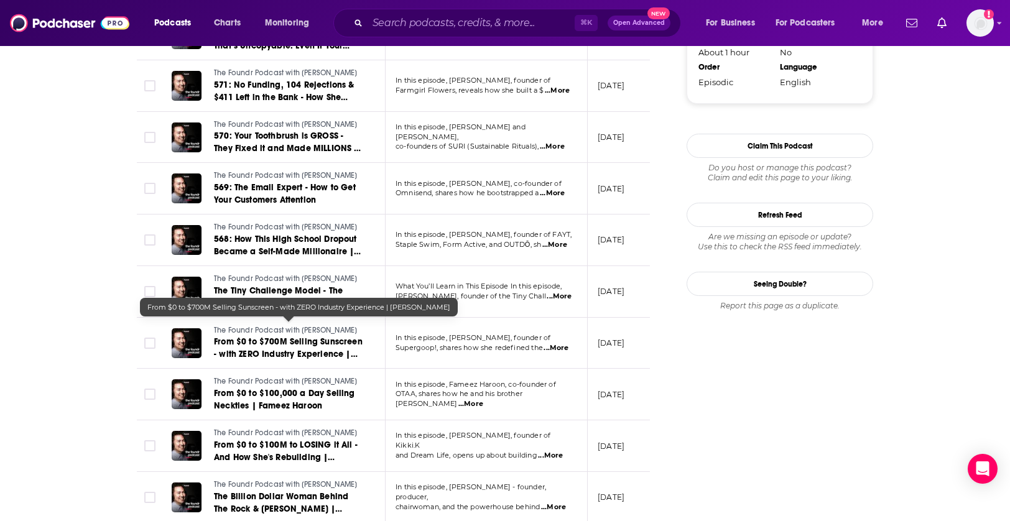
click at [324, 337] on span "From $0 to $700M Selling Sunscreen - with ZERO Industry Experience | [PERSON_NA…" at bounding box center [288, 354] width 149 height 35
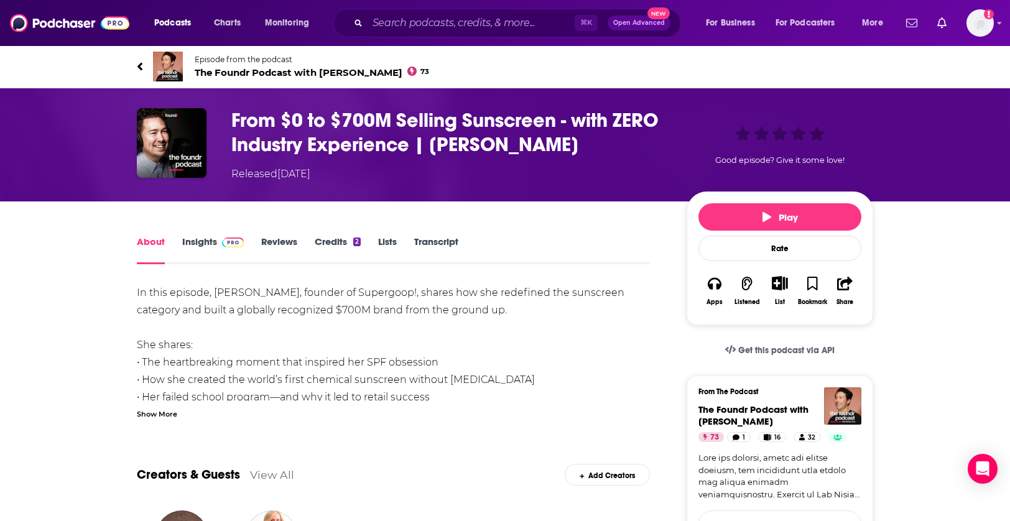
drag, startPoint x: 569, startPoint y: 140, endPoint x: 431, endPoint y: 147, distance: 137.7
click at [431, 147] on h1 "From $0 to $700M Selling Sunscreen - with ZERO Industry Experience | [PERSON_NA…" at bounding box center [449, 132] width 436 height 49
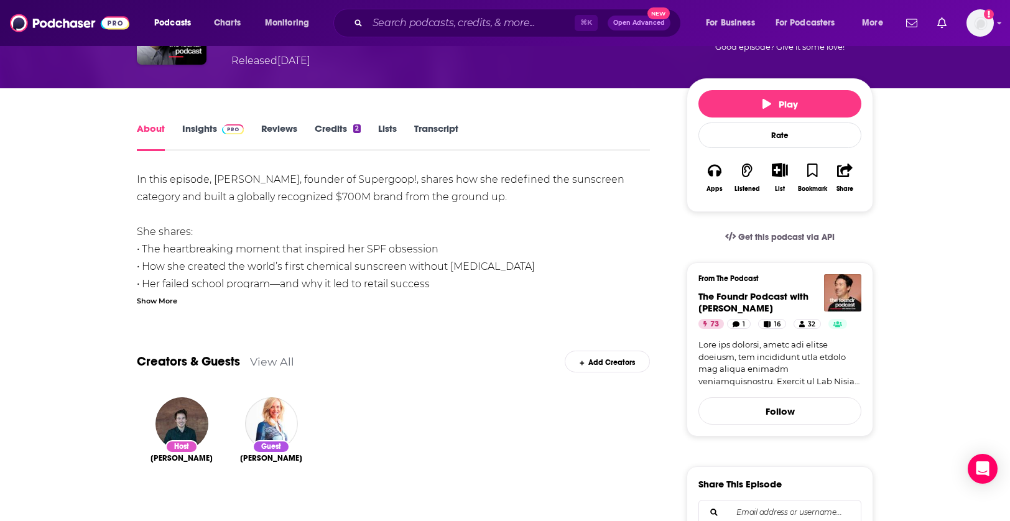
scroll to position [114, 0]
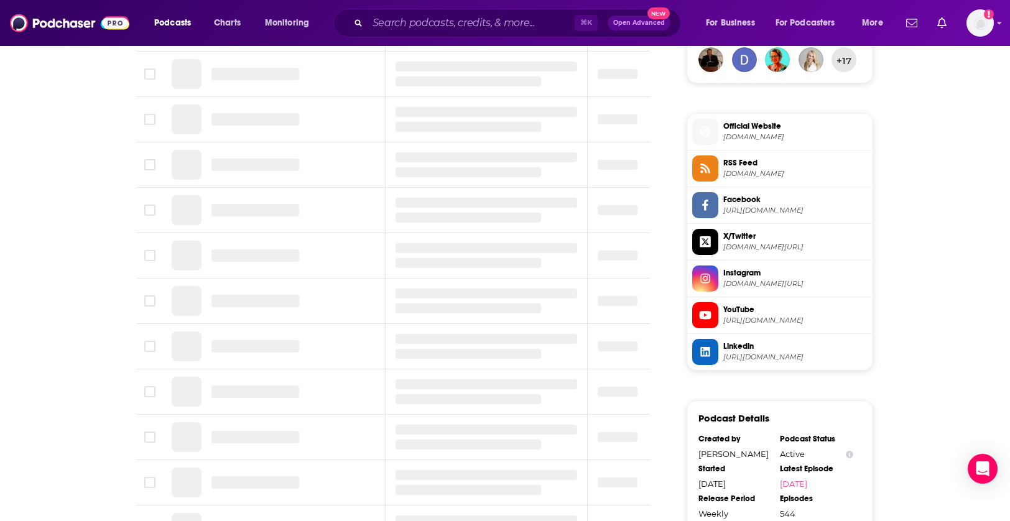
scroll to position [1258, 0]
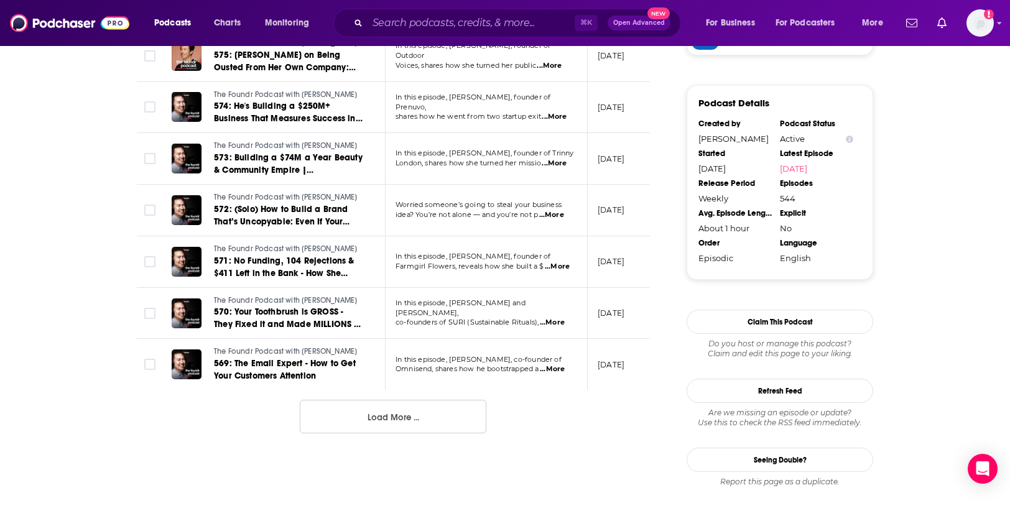
click at [347, 400] on button "Load More ..." at bounding box center [393, 417] width 187 height 34
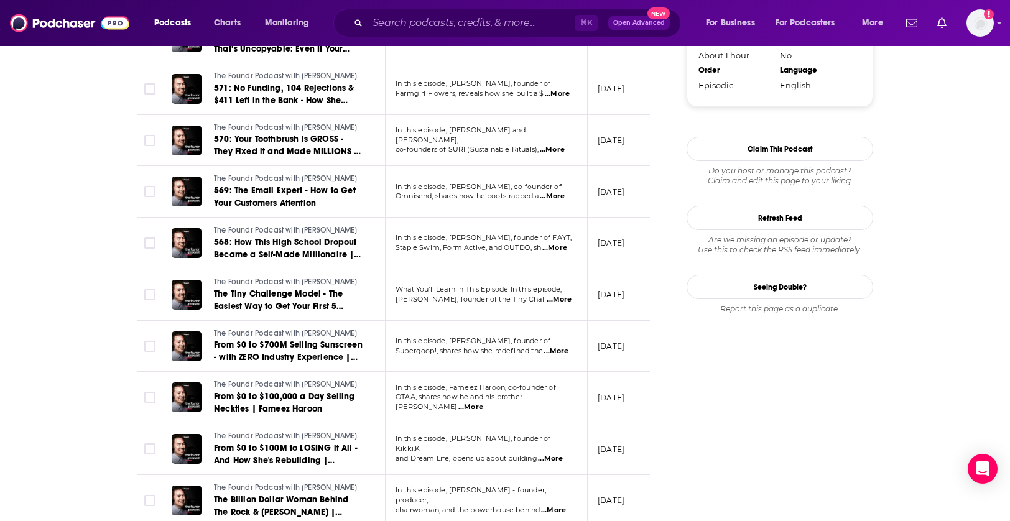
scroll to position [1544, 0]
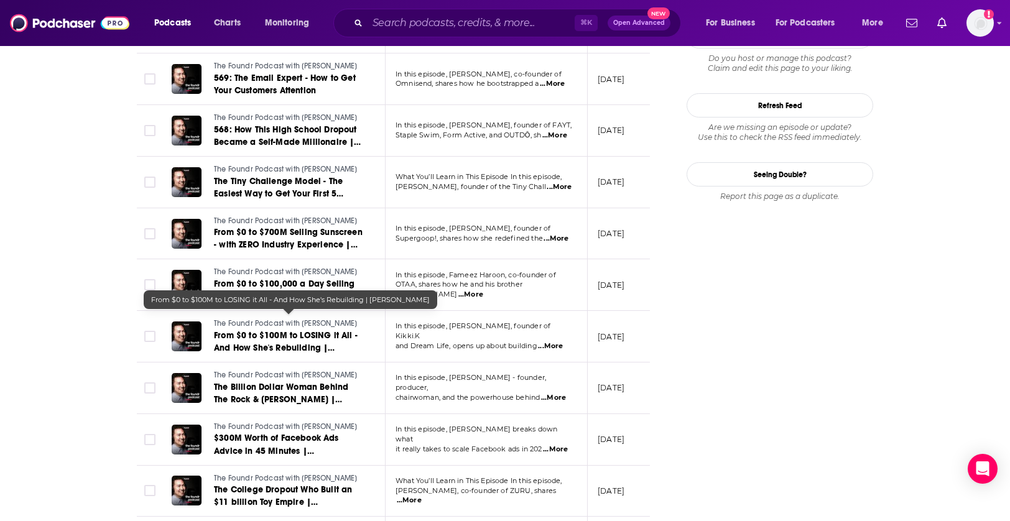
click at [308, 330] on span "From $0 to $100M to LOSING it All - And How She's Rebuilding | [PERSON_NAME]" at bounding box center [286, 347] width 144 height 35
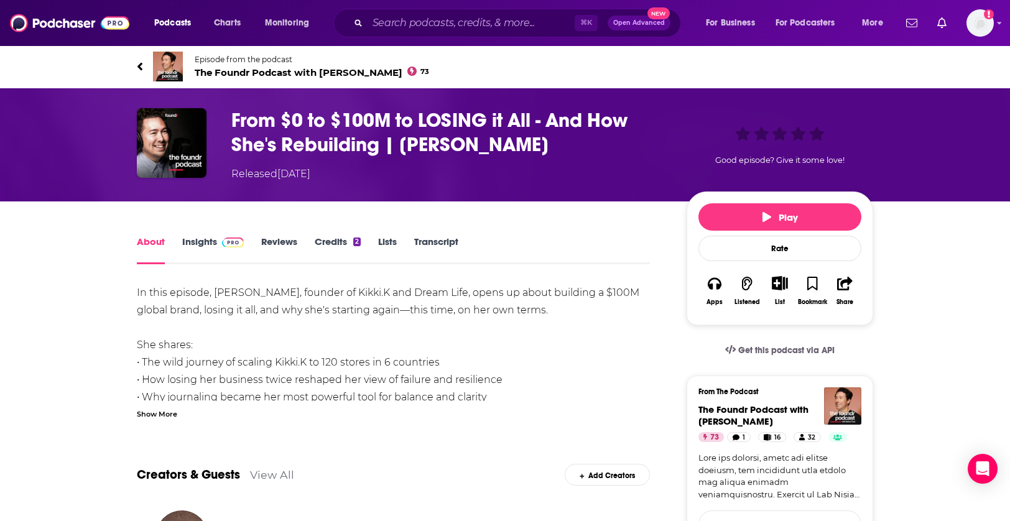
drag, startPoint x: 559, startPoint y: 147, endPoint x: 399, endPoint y: 144, distance: 159.3
click at [399, 144] on h1 "From $0 to $100M to LOSING it All - And How She's Rebuilding | [PERSON_NAME]" at bounding box center [449, 132] width 436 height 49
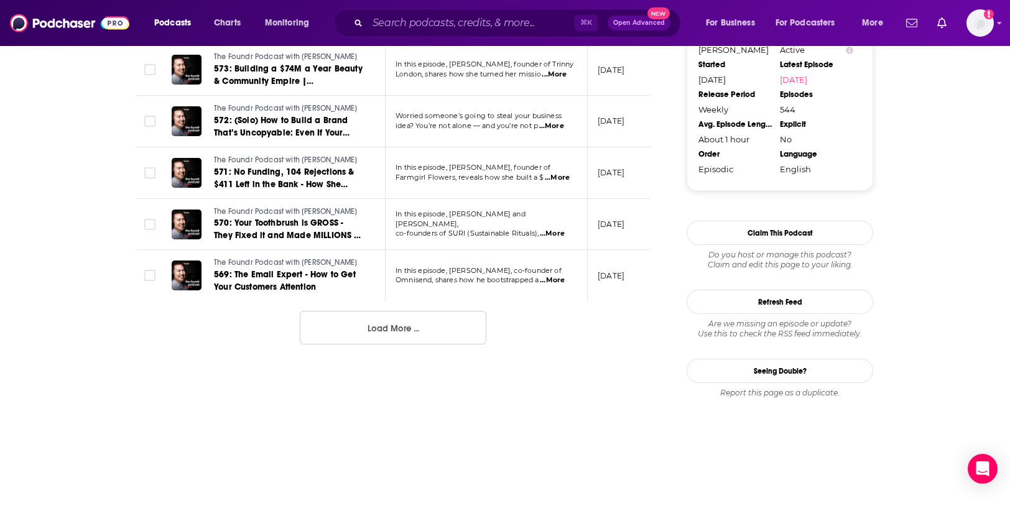
scroll to position [1347, 0]
click at [357, 317] on button "Load More ..." at bounding box center [393, 328] width 187 height 34
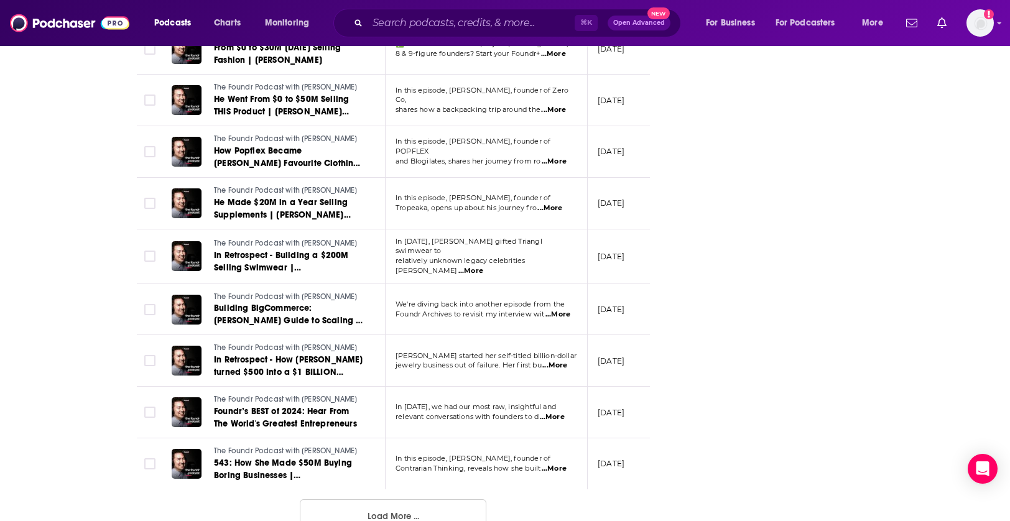
scroll to position [2452, 0]
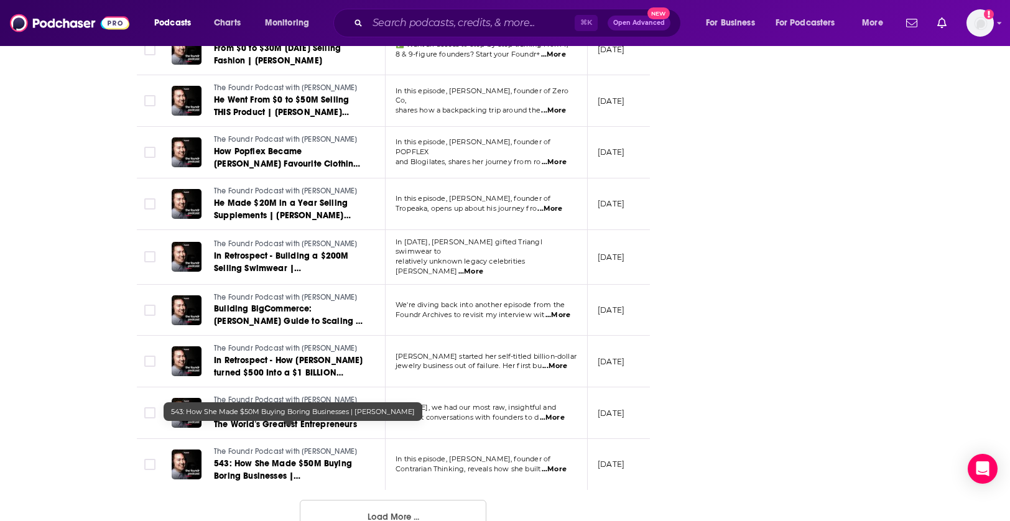
click at [312, 459] on span "543: How She Made $50M Buying Boring Businesses | [PERSON_NAME]" at bounding box center [283, 476] width 138 height 35
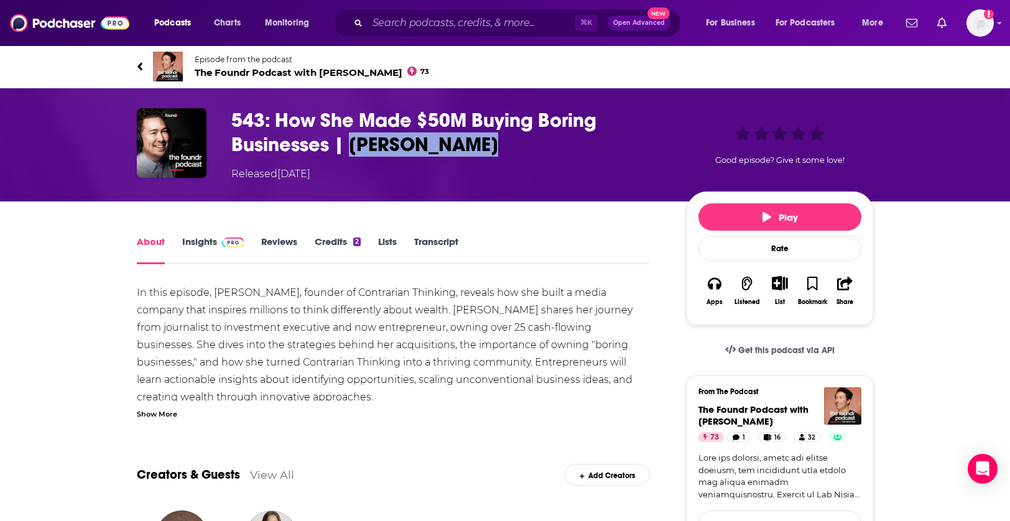
drag, startPoint x: 504, startPoint y: 145, endPoint x: 352, endPoint y: 143, distance: 151.8
click at [352, 143] on h1 "543: How She Made $50M Buying Boring Businesses | [PERSON_NAME]" at bounding box center [449, 132] width 436 height 49
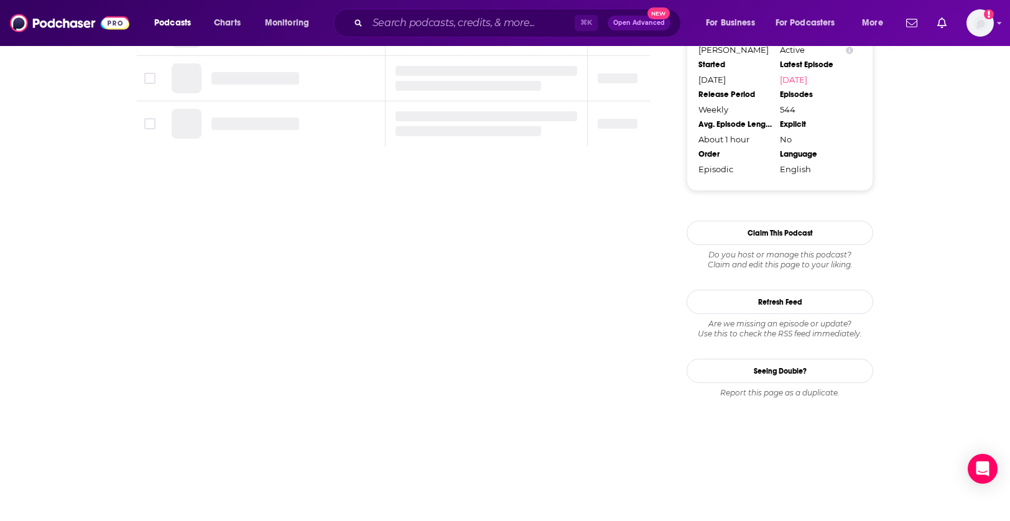
scroll to position [1347, 0]
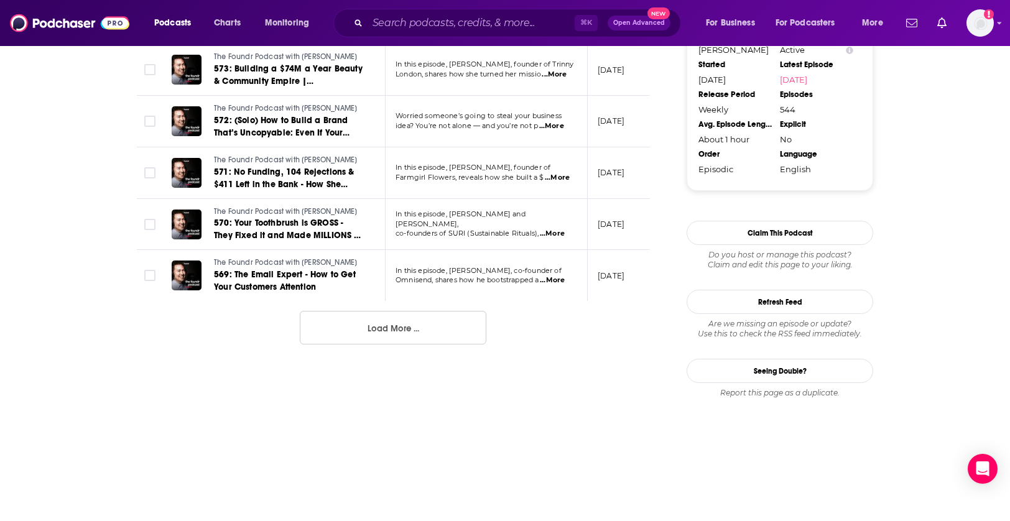
click at [394, 324] on button "Load More ..." at bounding box center [393, 328] width 187 height 34
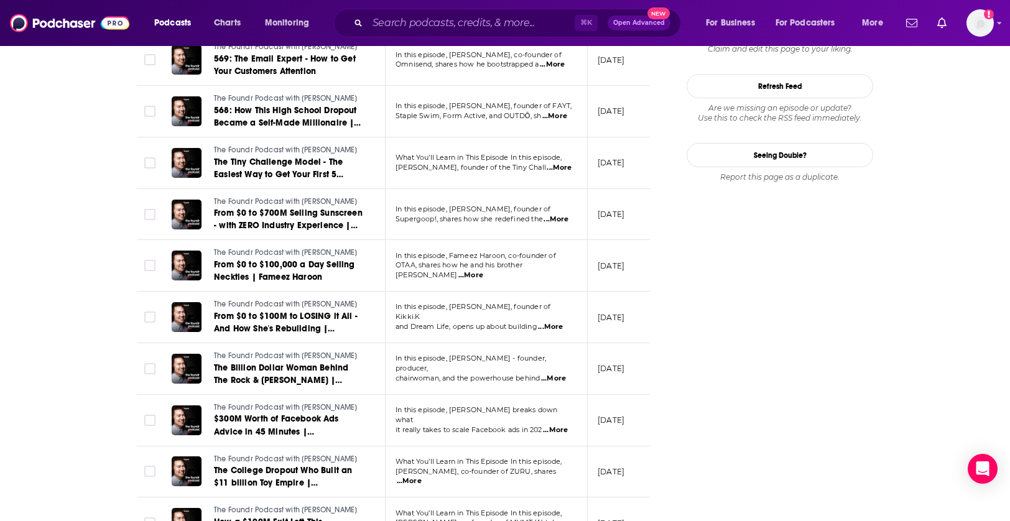
scroll to position [1751, 0]
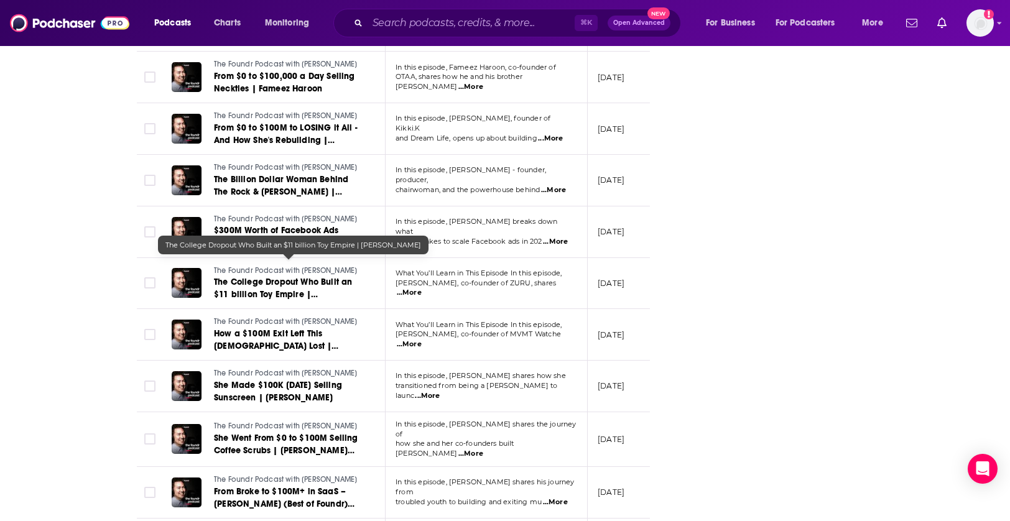
click at [289, 277] on span "The College Dropout Who Built an $11 billion Toy Empire | [PERSON_NAME]" at bounding box center [283, 294] width 138 height 35
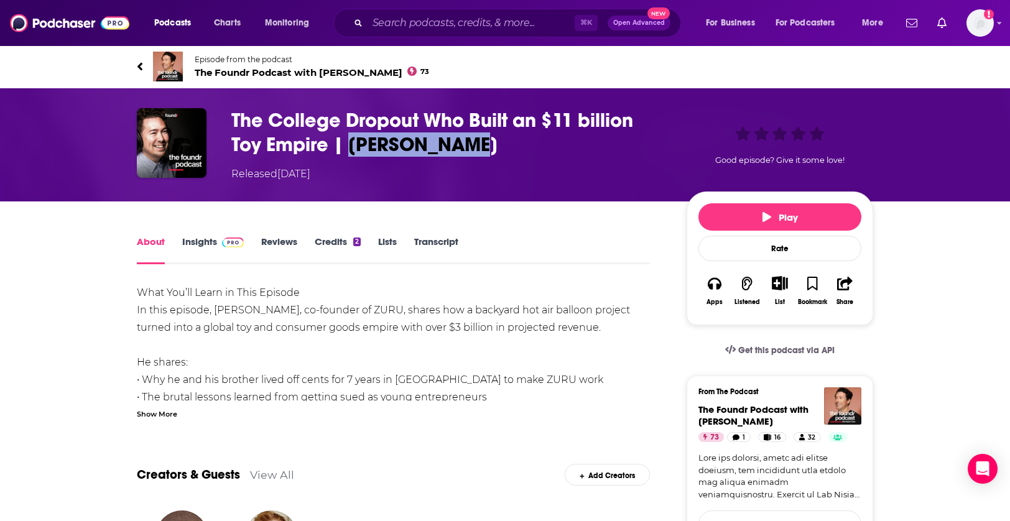
drag, startPoint x: 492, startPoint y: 142, endPoint x: 354, endPoint y: 140, distance: 137.5
click at [354, 140] on h1 "The College Dropout Who Built an $11 billion Toy Empire | [PERSON_NAME]" at bounding box center [449, 132] width 436 height 49
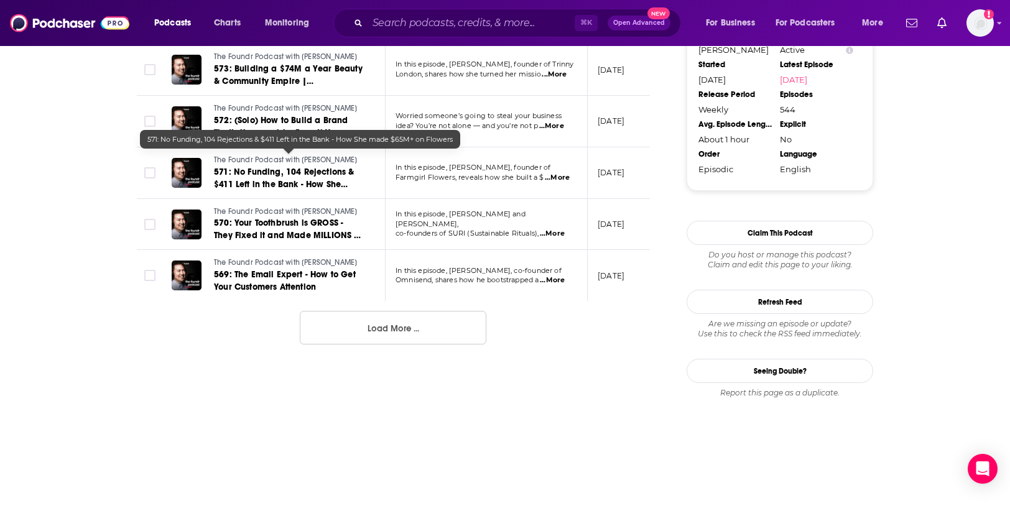
scroll to position [1323, 0]
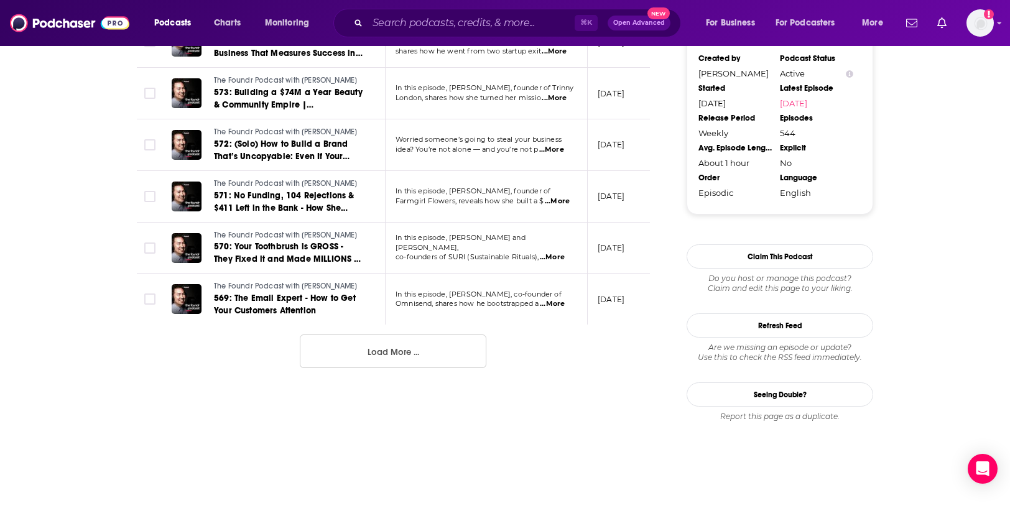
click at [365, 337] on button "Load More ..." at bounding box center [393, 352] width 187 height 34
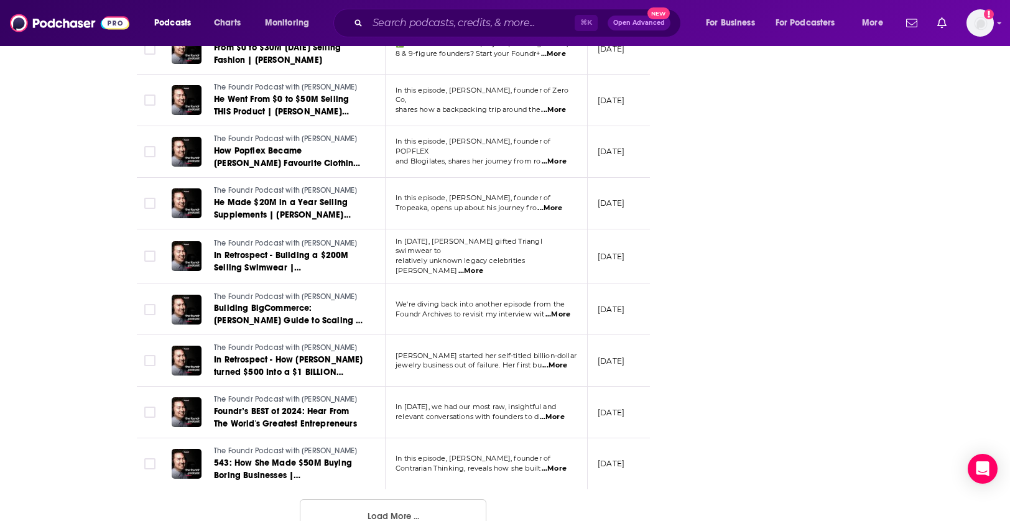
scroll to position [2452, 0]
click at [361, 500] on button "Load More ..." at bounding box center [393, 517] width 187 height 34
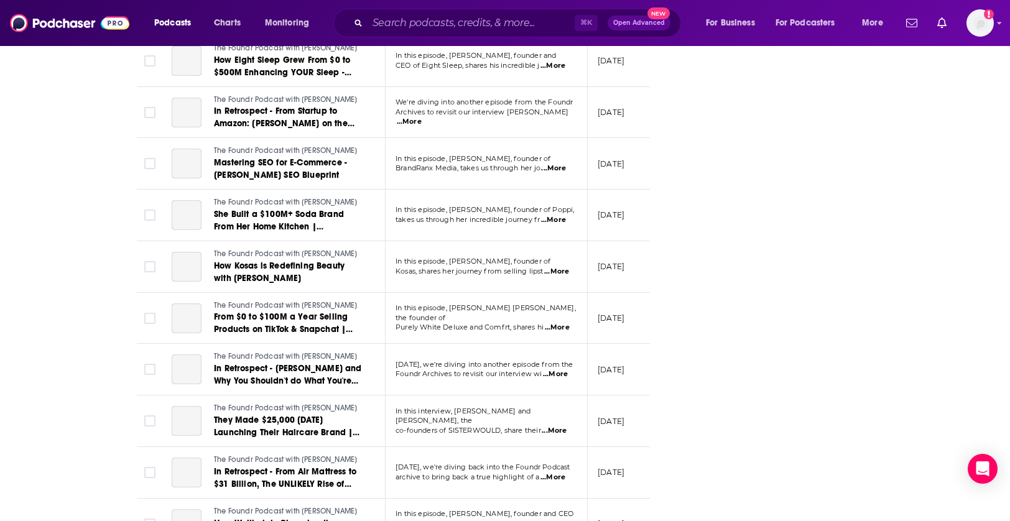
scroll to position [3444, 0]
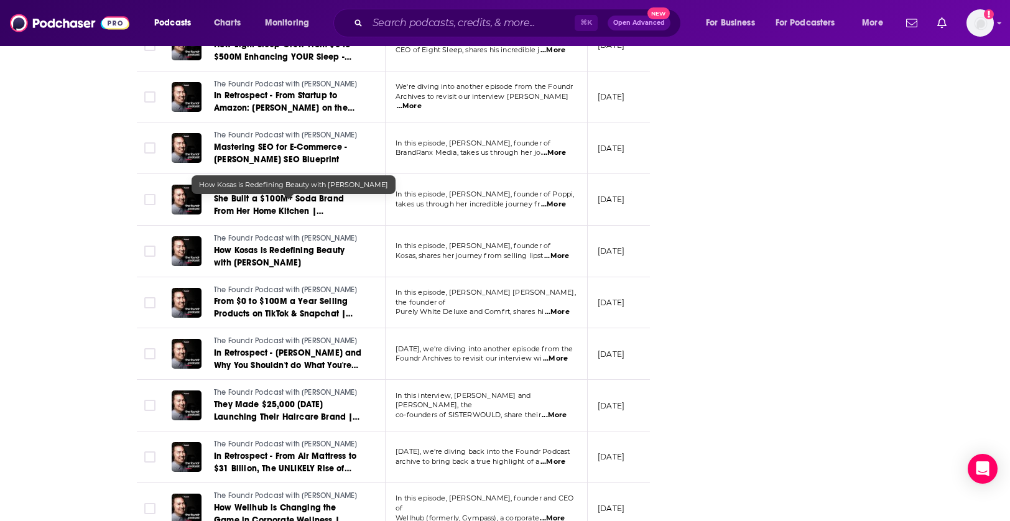
click at [311, 245] on span "How Kosas is Redefining Beauty with [PERSON_NAME]" at bounding box center [279, 256] width 131 height 23
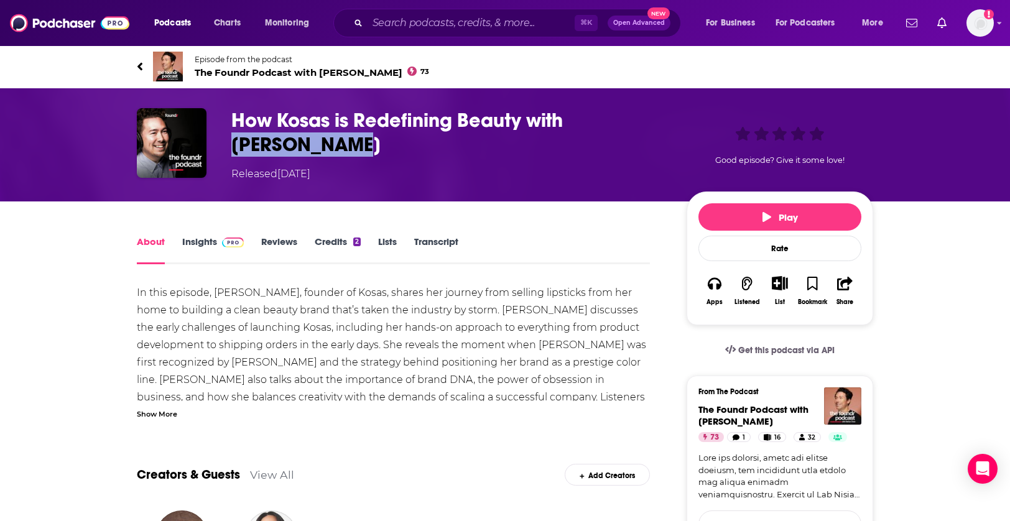
drag, startPoint x: 301, startPoint y: 144, endPoint x: 572, endPoint y: 121, distance: 272.2
click at [572, 121] on h1 "How Kosas is Redefining Beauty with [PERSON_NAME]" at bounding box center [449, 132] width 436 height 49
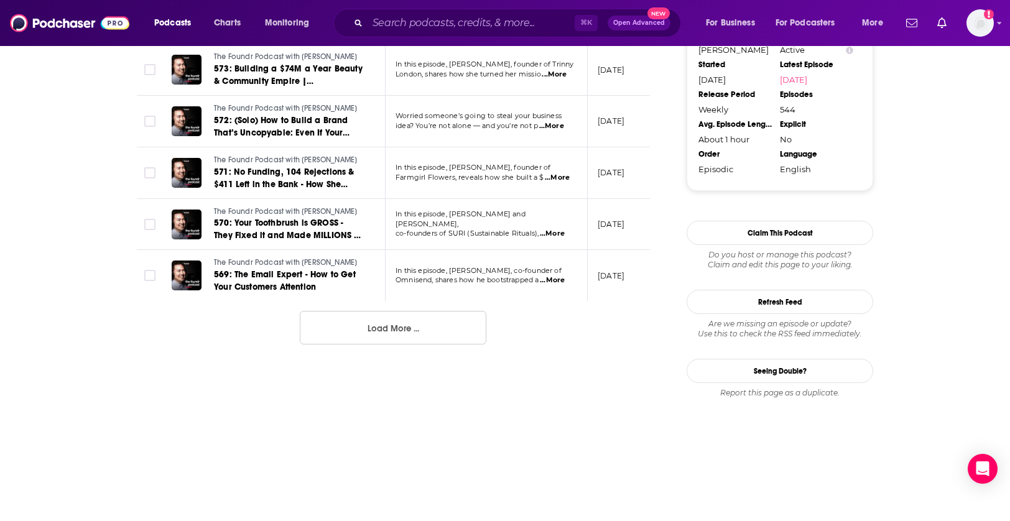
scroll to position [1347, 0]
click at [367, 322] on button "Load More ..." at bounding box center [393, 328] width 187 height 34
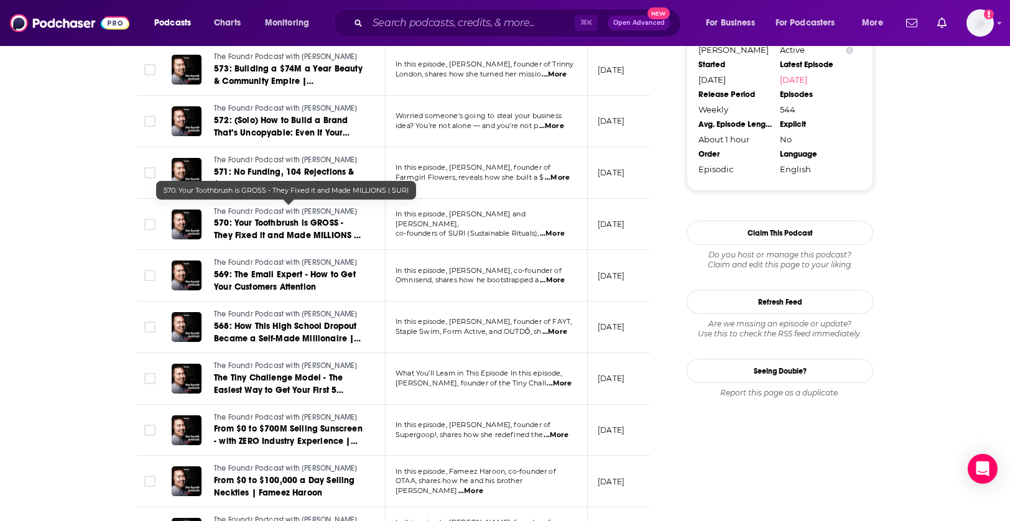
scroll to position [1332, 0]
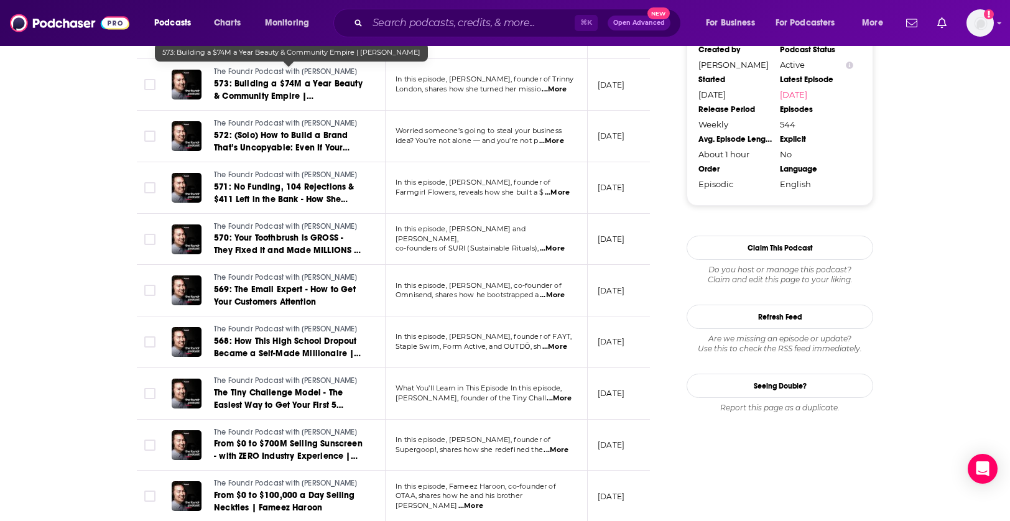
click at [304, 84] on span "573: Building a $74M a Year Beauty & Community Empire | [PERSON_NAME]" at bounding box center [288, 95] width 149 height 35
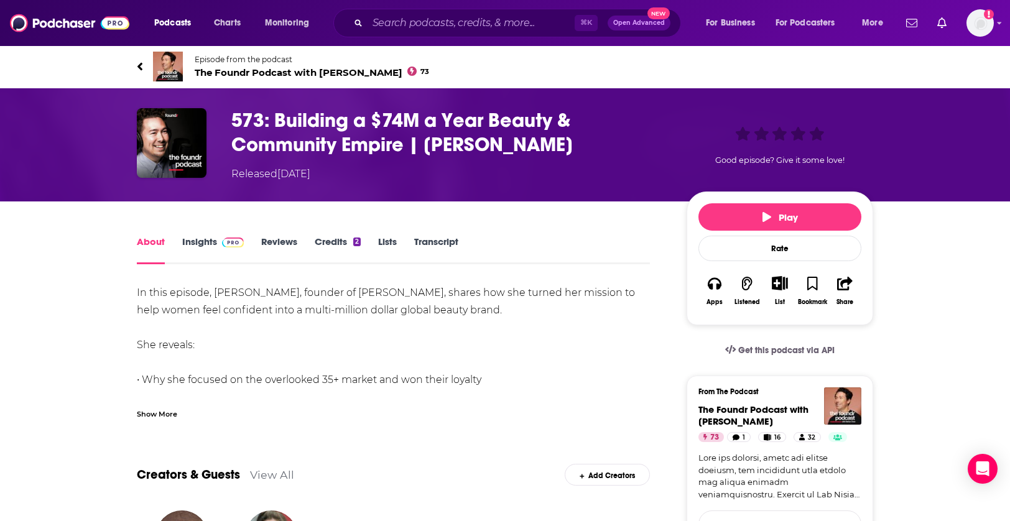
drag, startPoint x: 557, startPoint y: 135, endPoint x: 425, endPoint y: 139, distance: 132.0
click at [425, 139] on h1 "573: Building a $74M a Year Beauty & Community Empire | [PERSON_NAME]" at bounding box center [449, 132] width 436 height 49
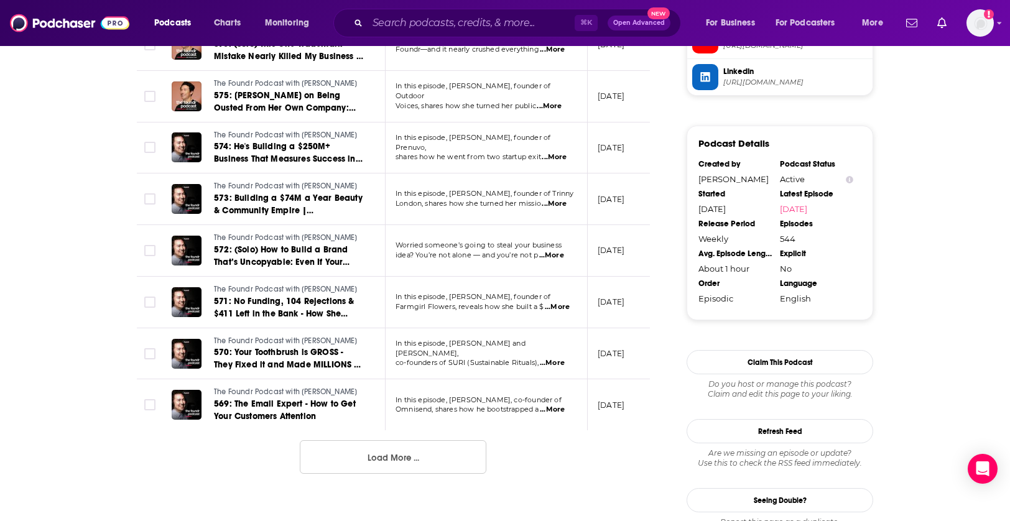
scroll to position [1218, 0]
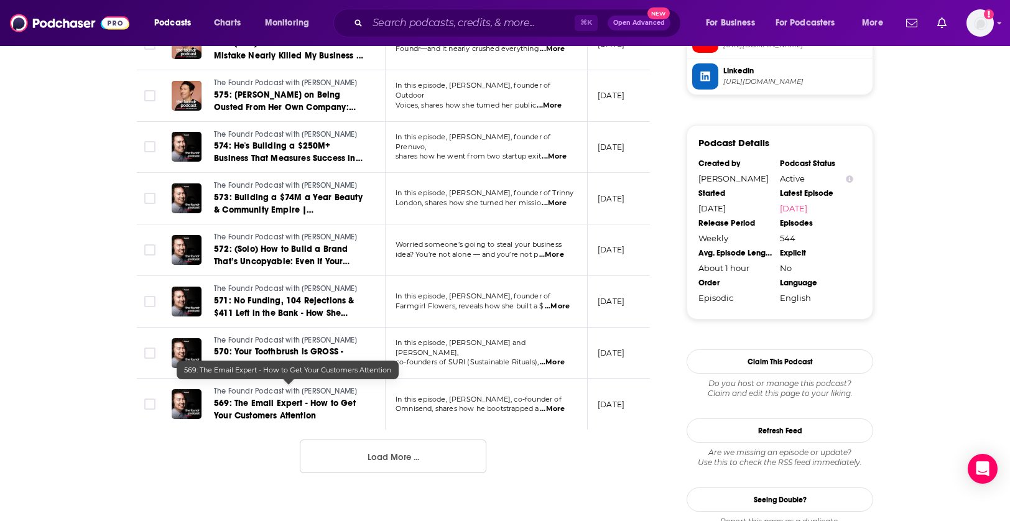
click at [371, 440] on button "Load More ..." at bounding box center [393, 457] width 187 height 34
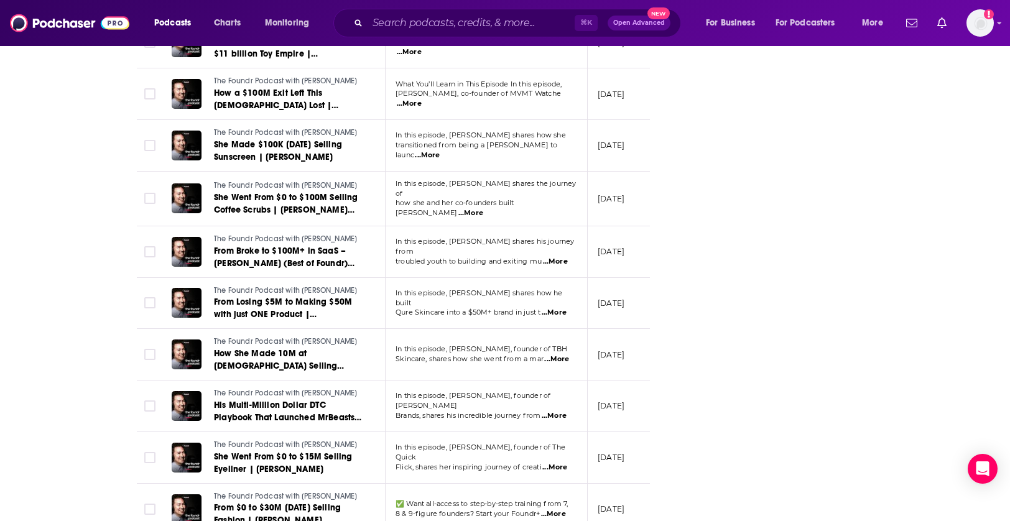
scroll to position [1993, 0]
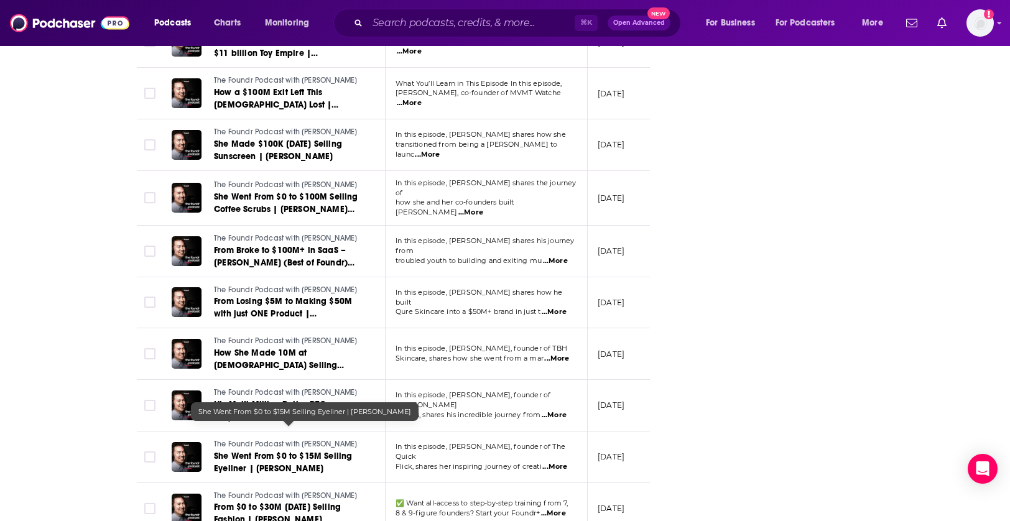
click at [301, 450] on link "She Went From $0 to $15M Selling Eyeliner | [PERSON_NAME]" at bounding box center [288, 462] width 149 height 25
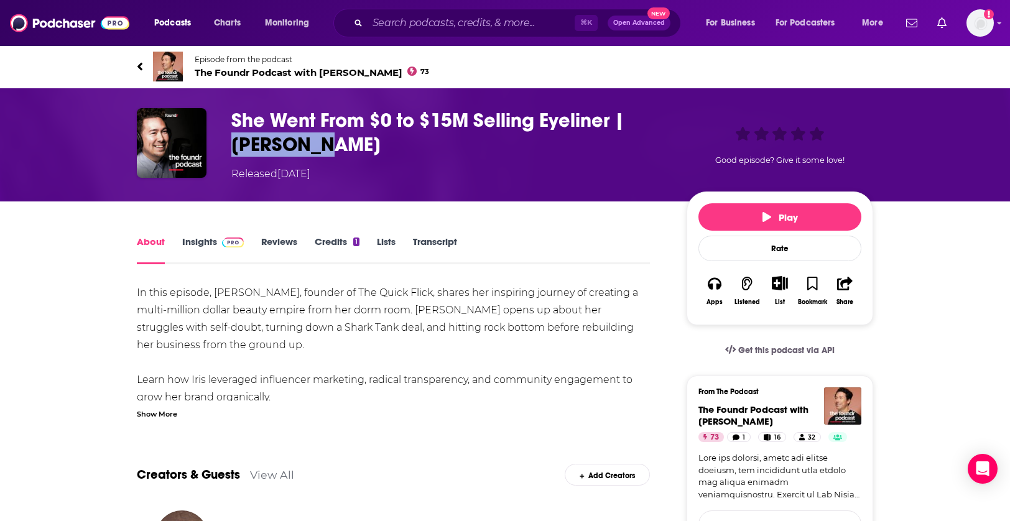
drag, startPoint x: 330, startPoint y: 154, endPoint x: 629, endPoint y: 119, distance: 300.7
click at [629, 119] on h1 "She Went From $0 to $15M Selling Eyeliner | [PERSON_NAME]" at bounding box center [449, 132] width 436 height 49
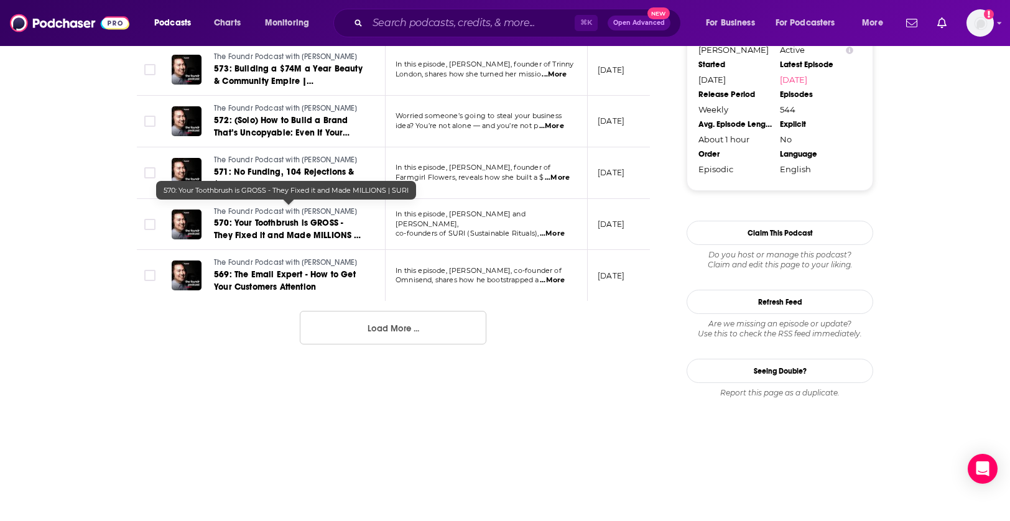
scroll to position [796, 0]
